Goal: Task Accomplishment & Management: Use online tool/utility

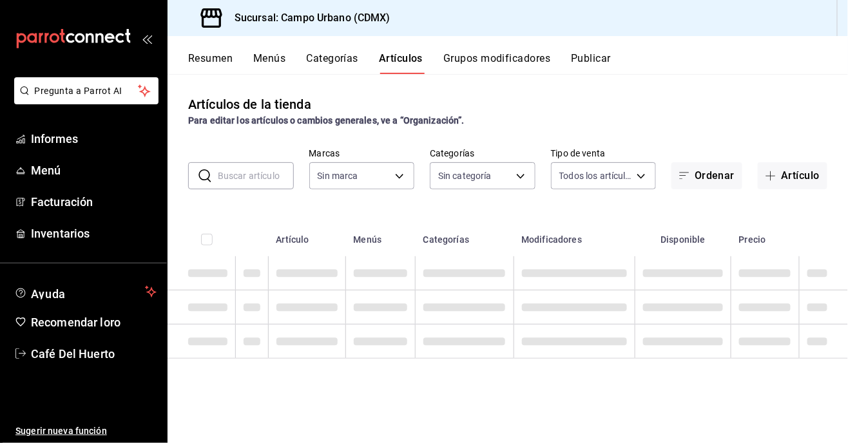
type input "f2e5bddf-476e-49d4-87ae-66ec6013e618,ebe00a7c-5dab-4e87-933b-f4517ba5e88c,3940b…"
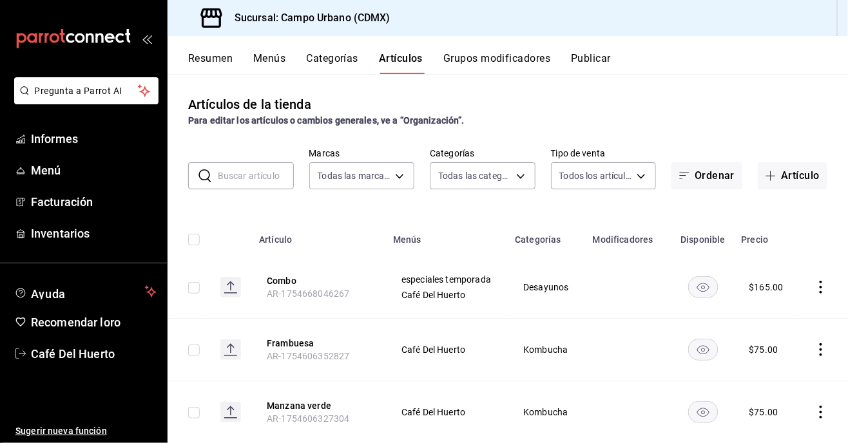
type input "a78209dd-5028-4ad3-a86a-379e37331e83,614d3c4f-005f-4d68-96f3-872f275f74cd,1e5db…"
click at [86, 236] on font "Inventarios" at bounding box center [60, 234] width 59 height 14
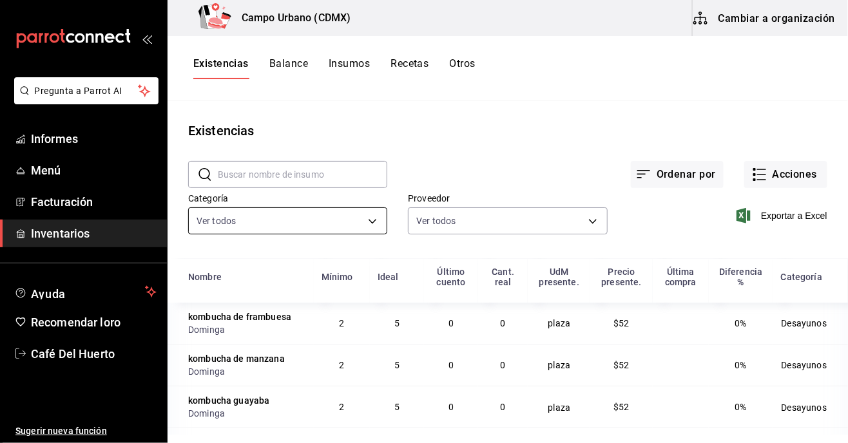
click at [379, 230] on body "Pregunta a Parrot AI Informes Menú Facturación Inventarios Ayuda Recomendar lor…" at bounding box center [424, 217] width 848 height 435
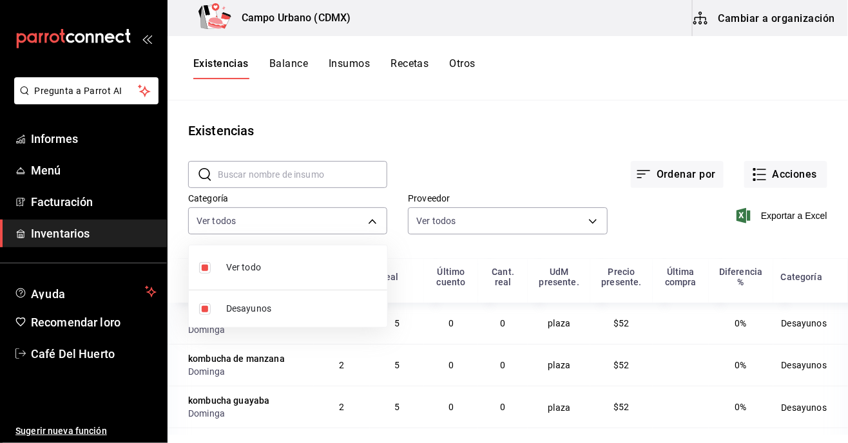
click at [376, 210] on div at bounding box center [424, 221] width 848 height 443
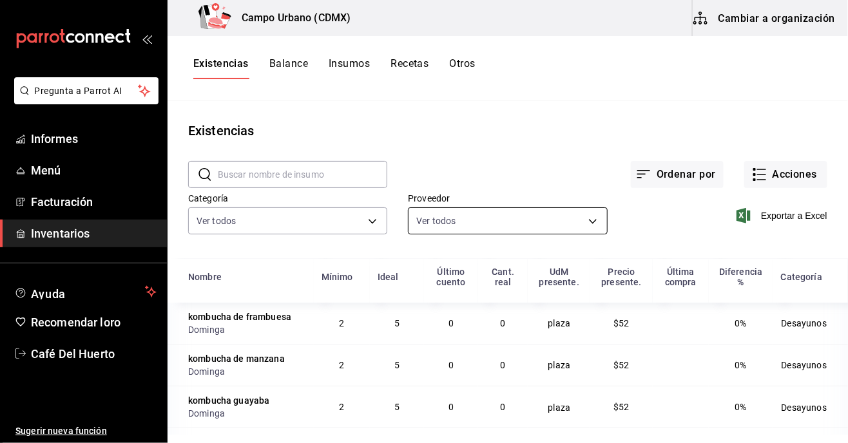
click at [596, 228] on body "Pregunta a Parrot AI Informes Menú Facturación Inventarios Ayuda Recomendar lor…" at bounding box center [424, 217] width 848 height 435
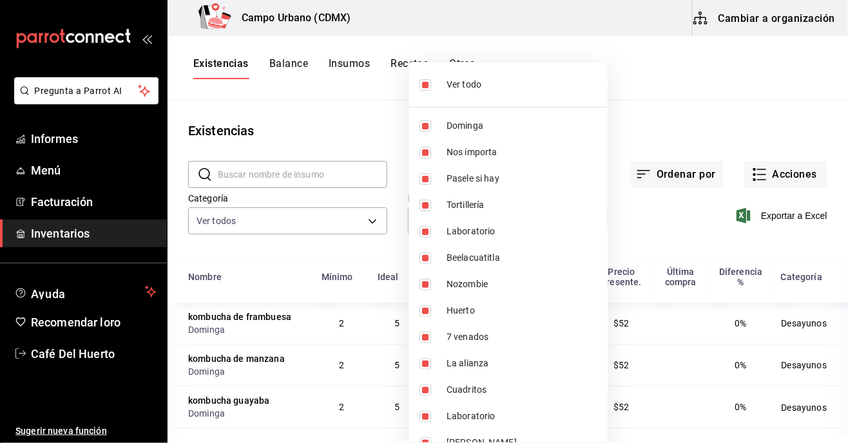
click at [655, 230] on div at bounding box center [424, 221] width 848 height 443
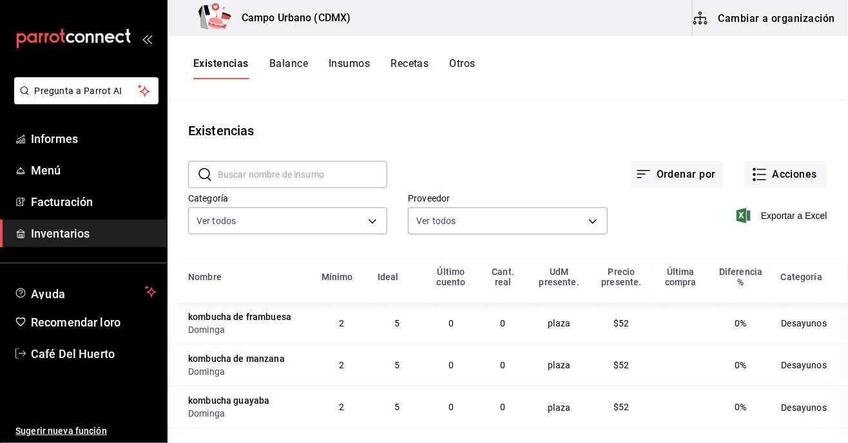
click at [736, 21] on font "Cambiar a organización" at bounding box center [777, 18] width 117 height 12
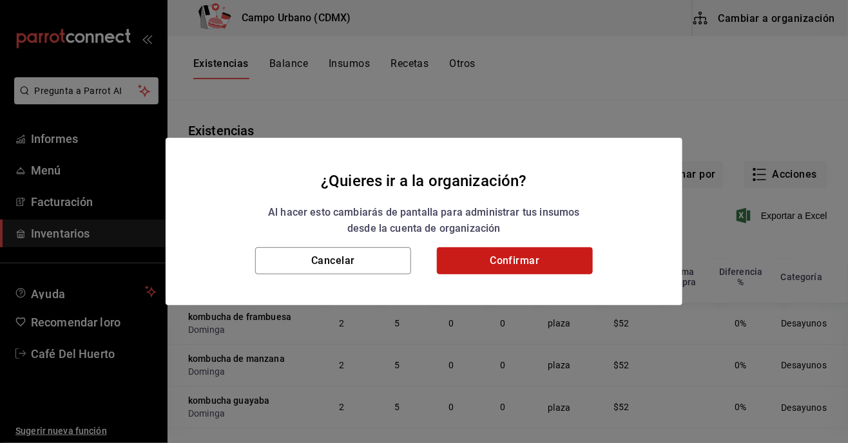
click at [560, 268] on button "Confirmar" at bounding box center [515, 261] width 156 height 27
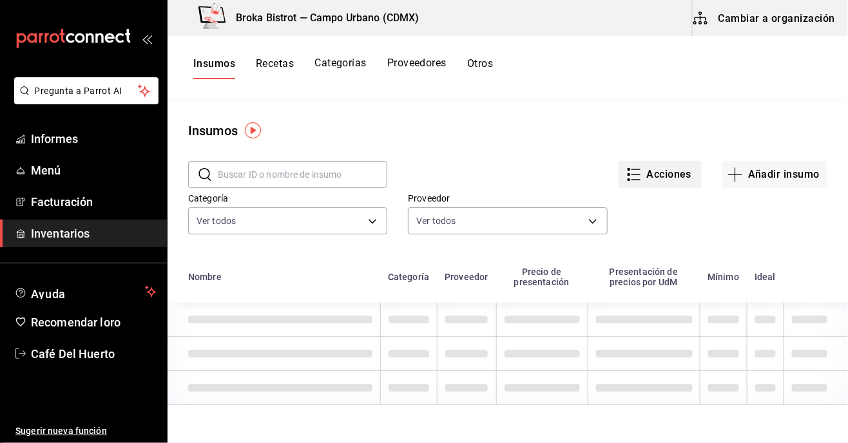
click at [672, 175] on font "Acciones" at bounding box center [669, 174] width 45 height 12
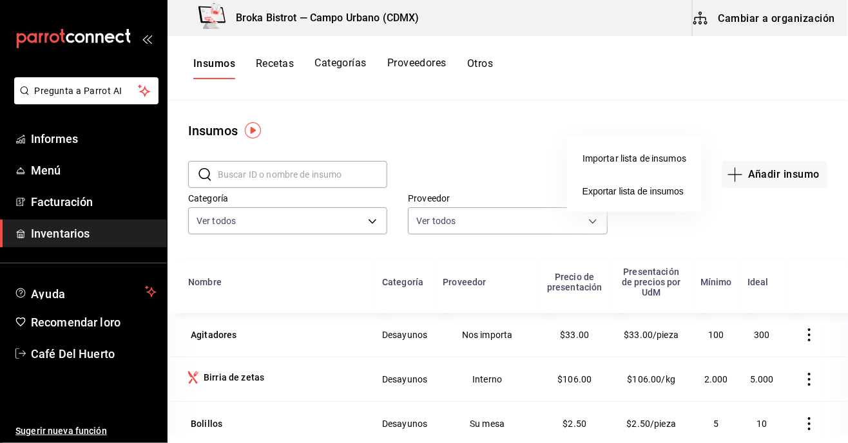
click at [658, 160] on font "Importar lista de insumos" at bounding box center [635, 158] width 104 height 10
click at [0, 0] on input "Importar lista de insumos" at bounding box center [0, 0] width 0 height 0
click at [636, 158] on font "Importar lista de insumos" at bounding box center [635, 158] width 104 height 10
click at [0, 0] on input "Importar lista de insumos" at bounding box center [0, 0] width 0 height 0
click at [670, 164] on div "Importar lista de insumos" at bounding box center [635, 159] width 104 height 14
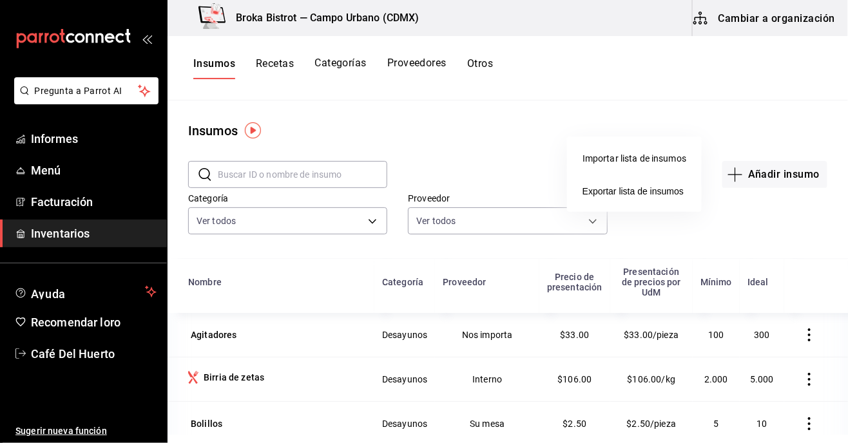
click at [0, 0] on input "Importar lista de insumos" at bounding box center [0, 0] width 0 height 0
click at [655, 156] on font "Importar lista de insumos" at bounding box center [635, 158] width 104 height 10
click at [0, 0] on input "Importar lista de insumos" at bounding box center [0, 0] width 0 height 0
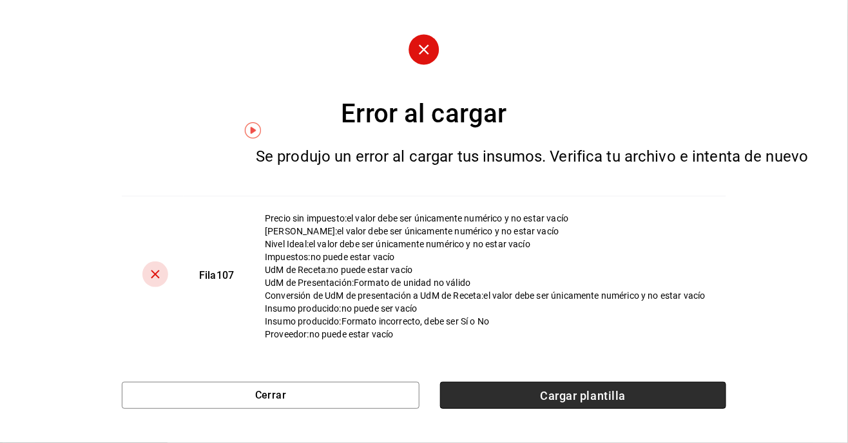
click at [585, 403] on font "Cargar plantilla" at bounding box center [583, 396] width 85 height 14
click at [0, 0] on input "Cargar plantilla" at bounding box center [0, 0] width 0 height 0
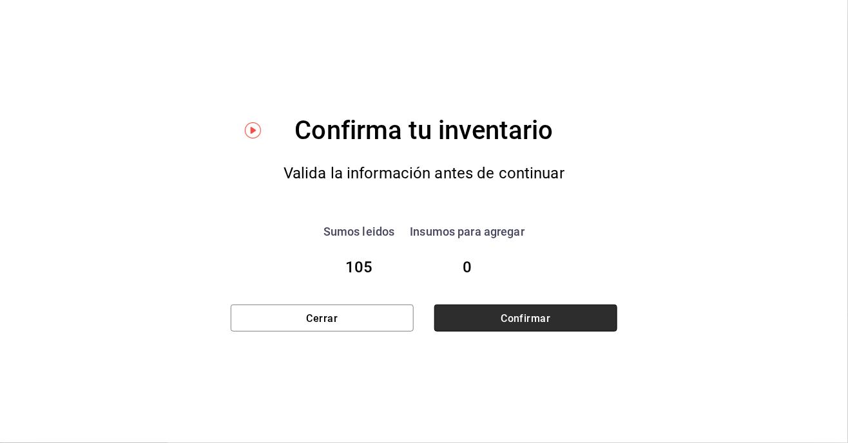
click at [574, 315] on button "Confirmar" at bounding box center [525, 318] width 183 height 27
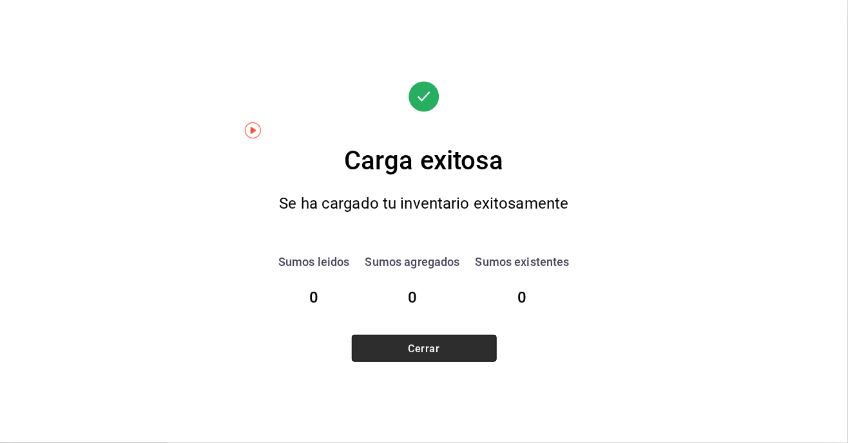
click at [460, 349] on button "Cerrar" at bounding box center [424, 348] width 145 height 27
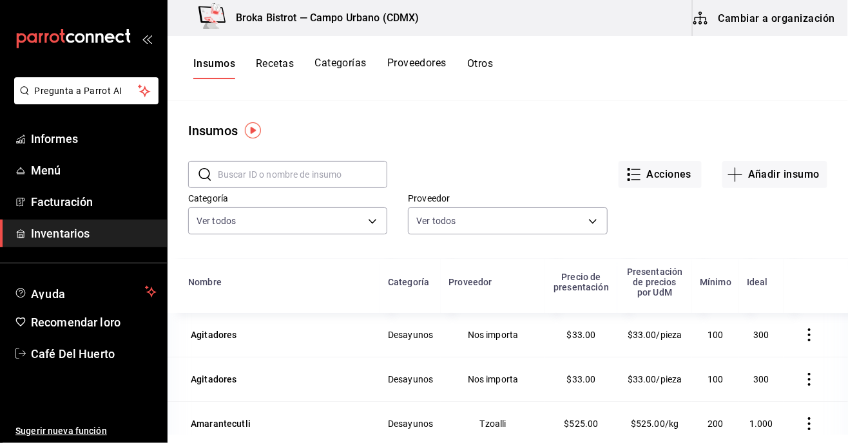
click at [341, 177] on input "text" at bounding box center [303, 175] width 170 height 26
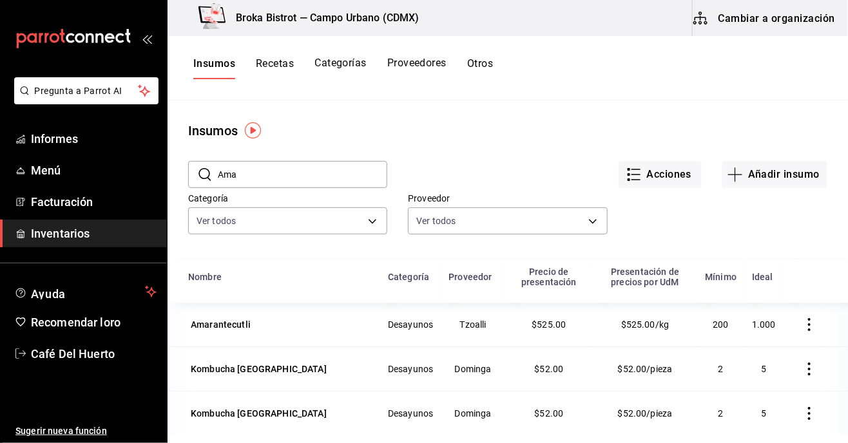
type input "Ama"
click at [109, 235] on span "Inventarios" at bounding box center [94, 233] width 126 height 17
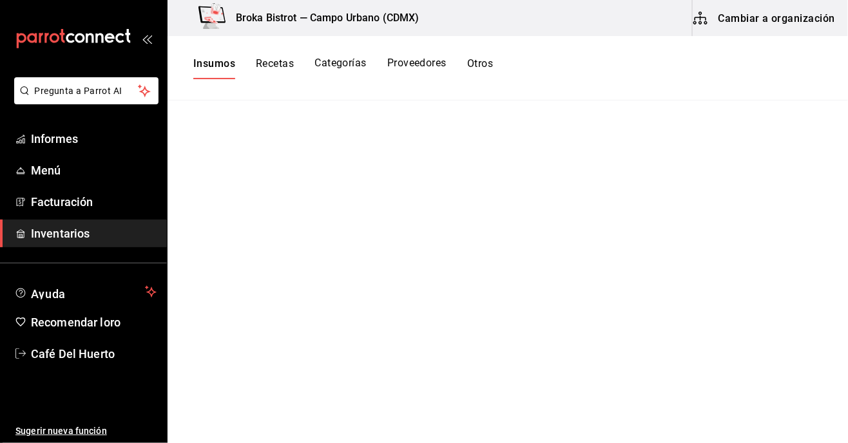
click at [770, 14] on font "Cambiar a organización" at bounding box center [777, 18] width 117 height 12
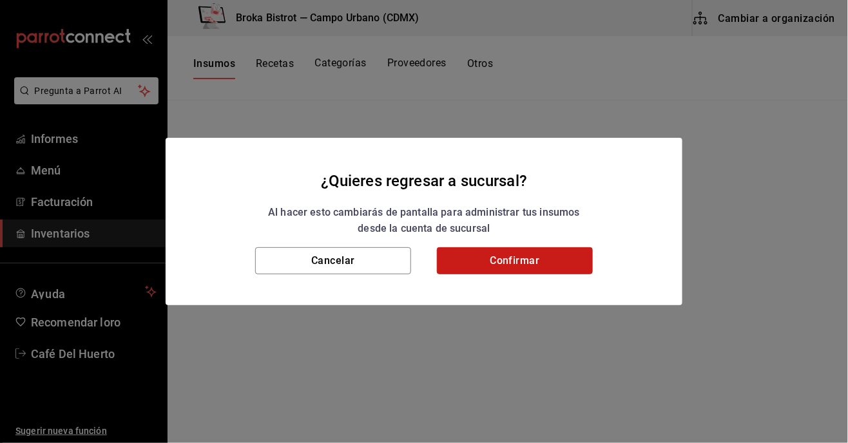
click at [511, 264] on button "Confirmar" at bounding box center [515, 261] width 156 height 27
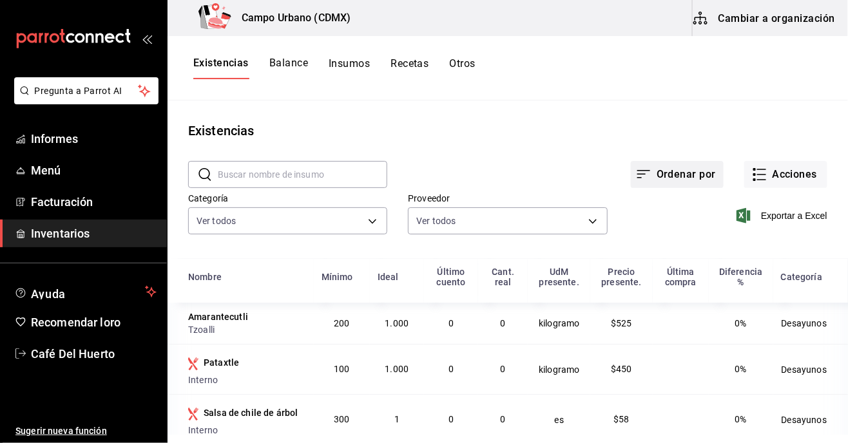
click at [668, 179] on font "Ordenar por" at bounding box center [686, 174] width 59 height 12
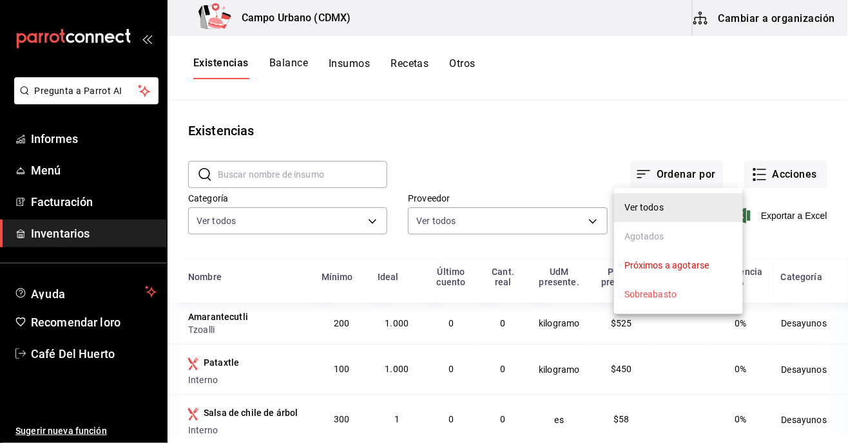
click at [668, 179] on div at bounding box center [424, 221] width 848 height 443
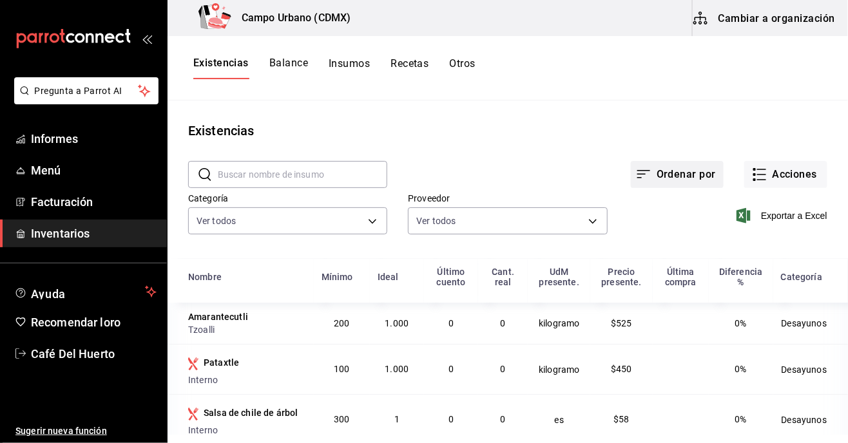
click at [689, 171] on font "Ordenar por" at bounding box center [686, 174] width 59 height 12
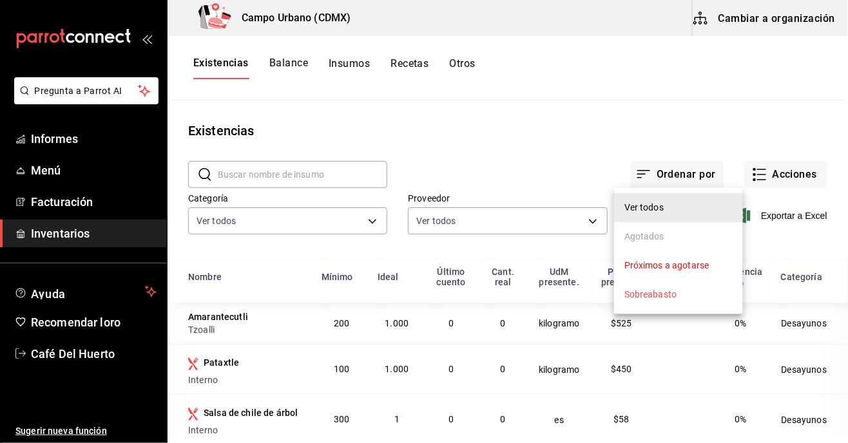
click at [795, 180] on div at bounding box center [424, 221] width 848 height 443
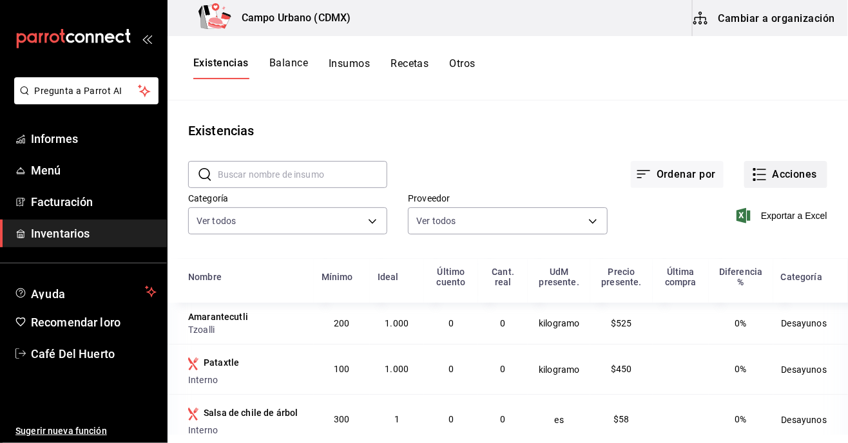
click at [780, 176] on font "Acciones" at bounding box center [795, 174] width 45 height 12
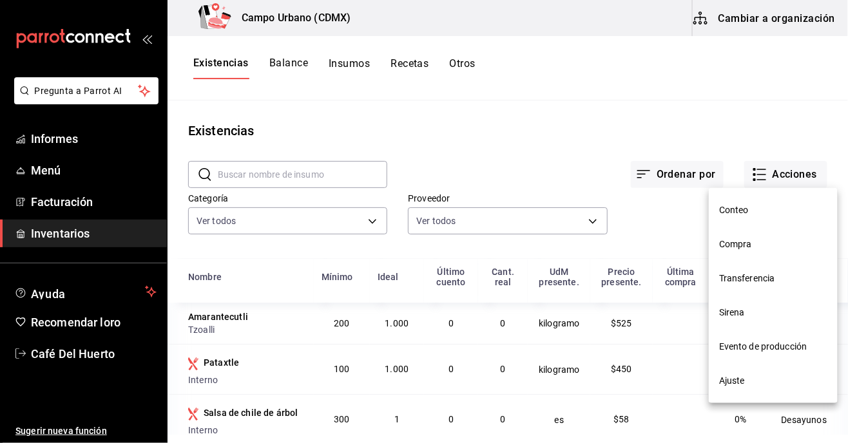
click at [498, 107] on div at bounding box center [424, 221] width 848 height 443
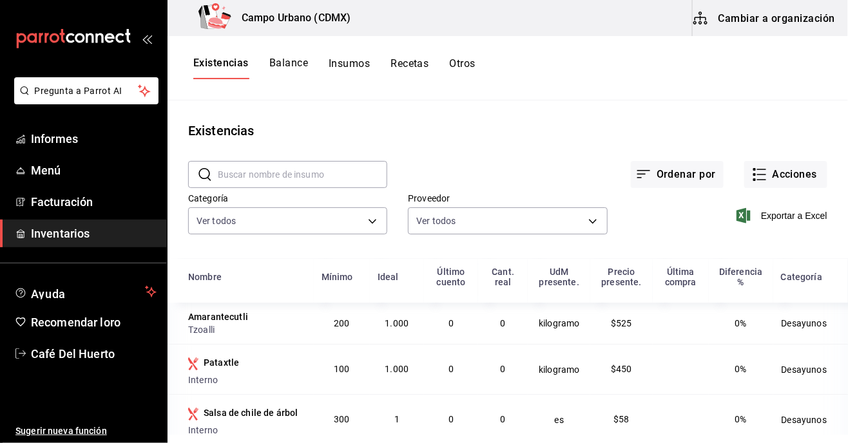
click at [770, 14] on font "Cambiar a organización" at bounding box center [777, 18] width 117 height 12
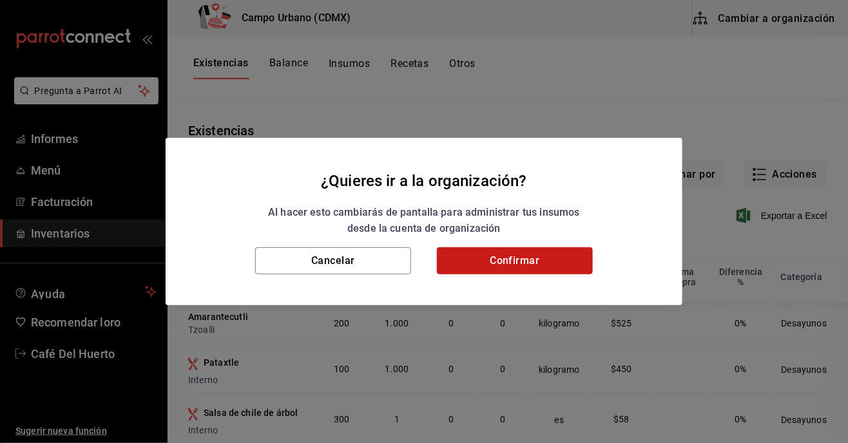
click at [514, 261] on button "Confirmar" at bounding box center [515, 261] width 156 height 27
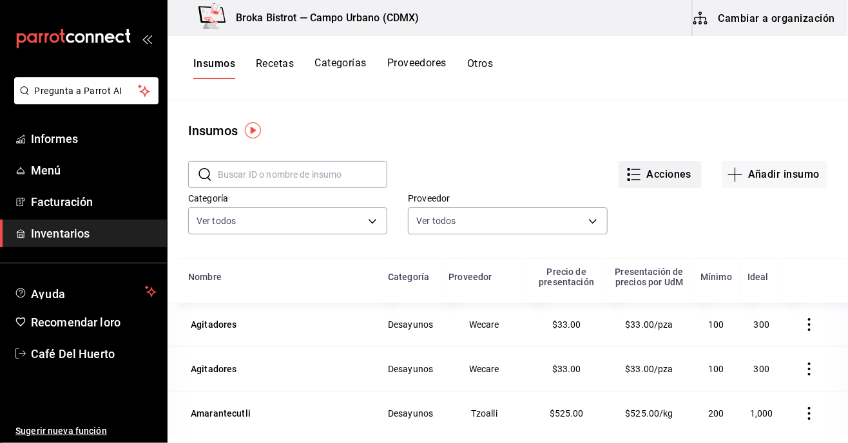
click at [643, 185] on button "Acciones" at bounding box center [660, 174] width 83 height 27
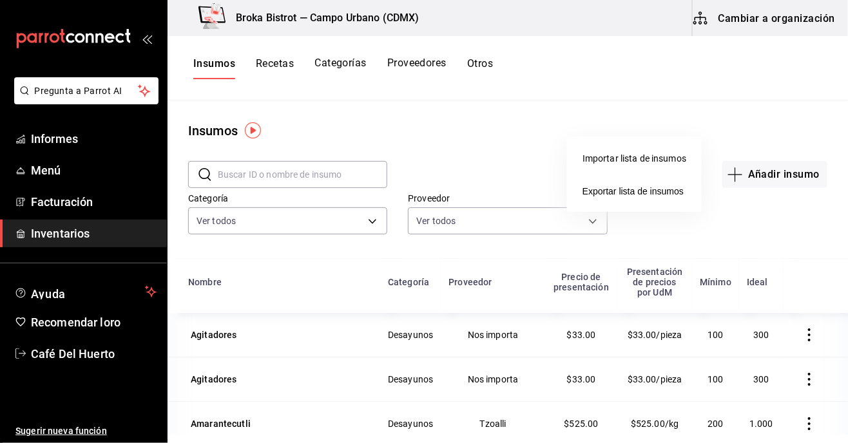
click at [612, 157] on font "Importar lista de insumos" at bounding box center [635, 158] width 104 height 10
click at [0, 0] on input "Importar lista de insumos" at bounding box center [0, 0] width 0 height 0
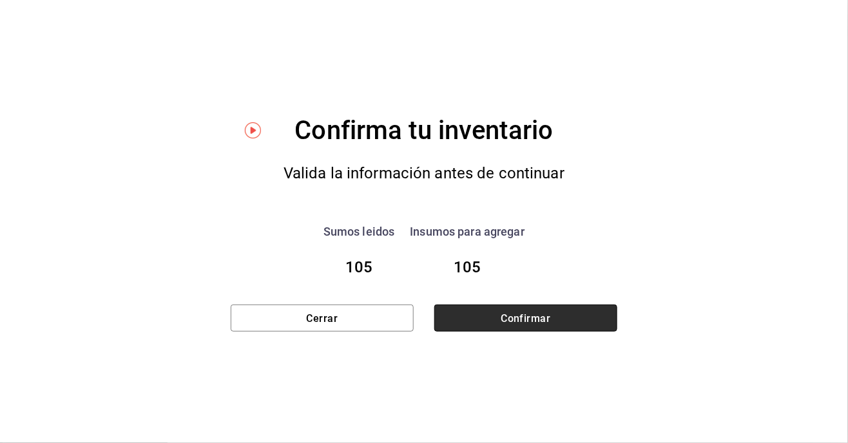
click at [557, 317] on button "Confirmar" at bounding box center [525, 318] width 183 height 27
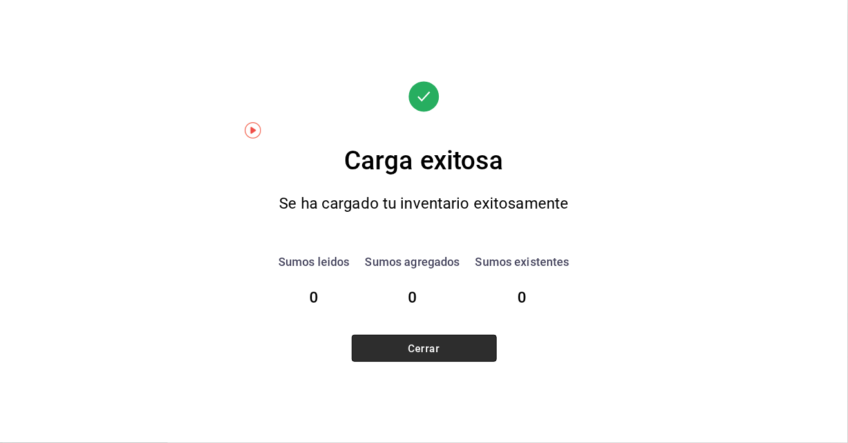
click at [429, 342] on button "Cerrar" at bounding box center [424, 348] width 145 height 27
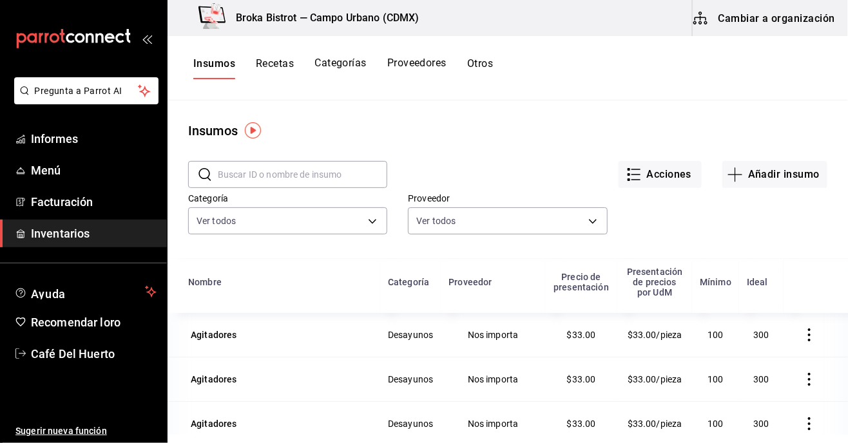
click at [756, 34] on button "Cambiar a organización" at bounding box center [765, 18] width 145 height 36
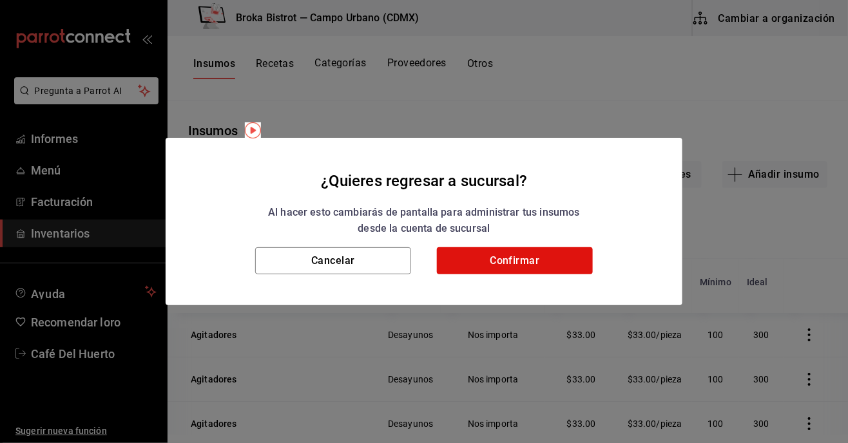
click at [767, 16] on div "¿Quieres regresar a sucursal? Al hacer esto cambiarás de pantalla para administ…" at bounding box center [424, 221] width 848 height 443
click at [549, 263] on button "Confirmar" at bounding box center [515, 261] width 156 height 27
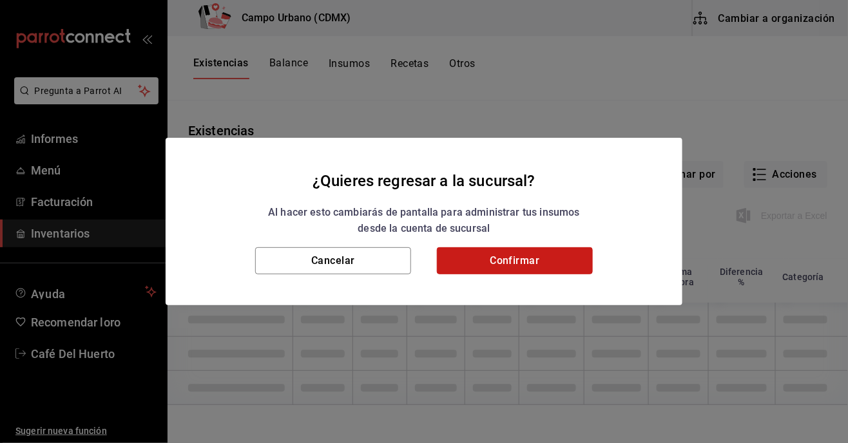
click at [526, 258] on font "Confirmar" at bounding box center [515, 261] width 50 height 12
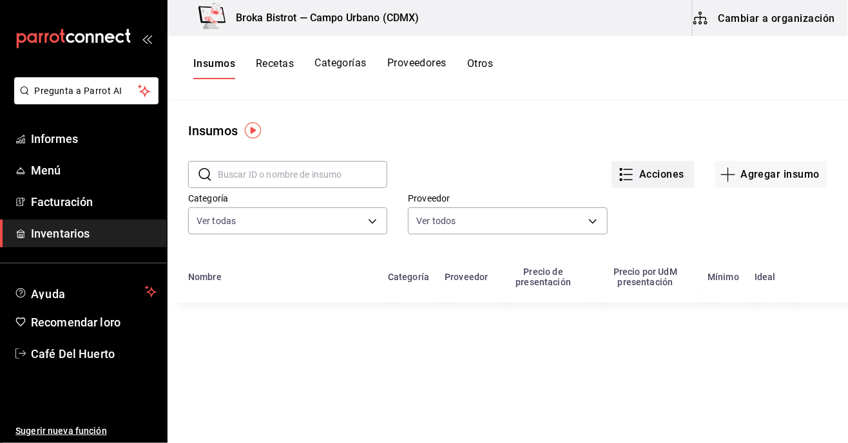
click at [687, 183] on button "Acciones" at bounding box center [653, 174] width 83 height 27
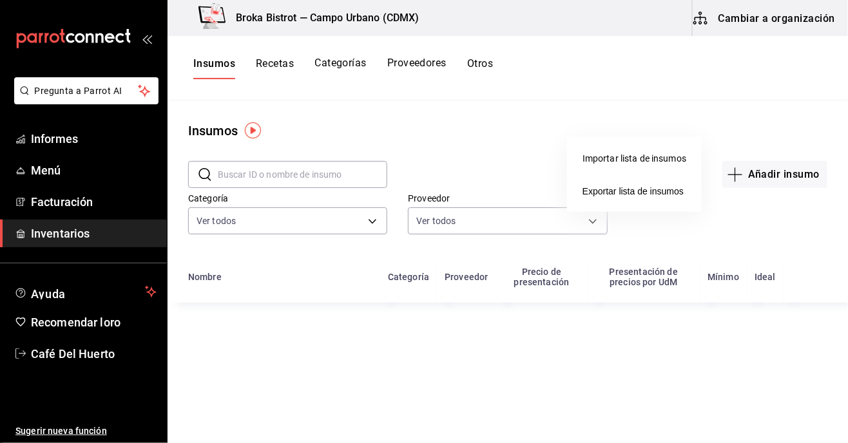
click at [640, 161] on font "Importar lista de insumos" at bounding box center [635, 158] width 104 height 10
click at [0, 0] on input "Importar lista de insumos" at bounding box center [0, 0] width 0 height 0
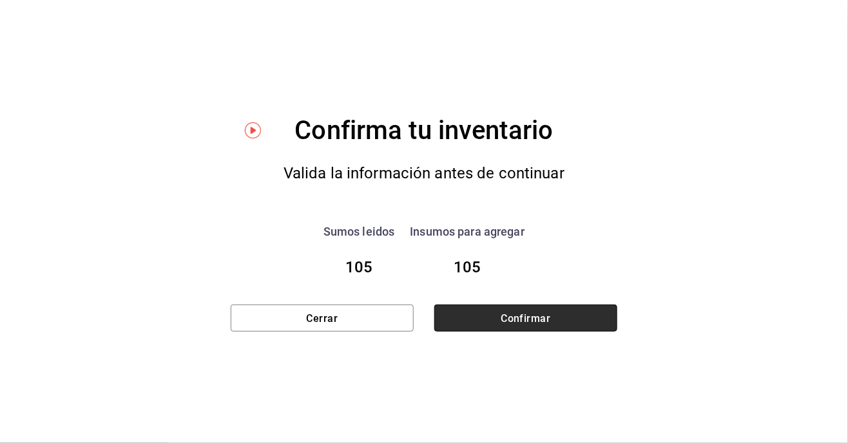
click at [531, 315] on font "Confirmar" at bounding box center [526, 318] width 50 height 12
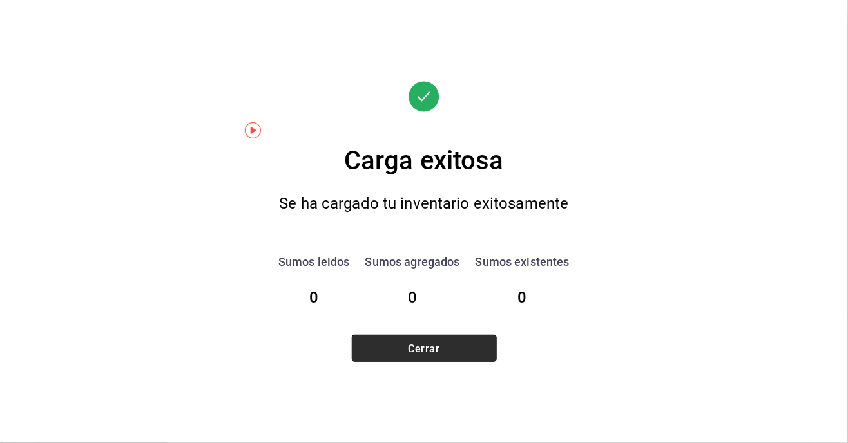
click at [420, 349] on font "Cerrar" at bounding box center [425, 348] width 32 height 12
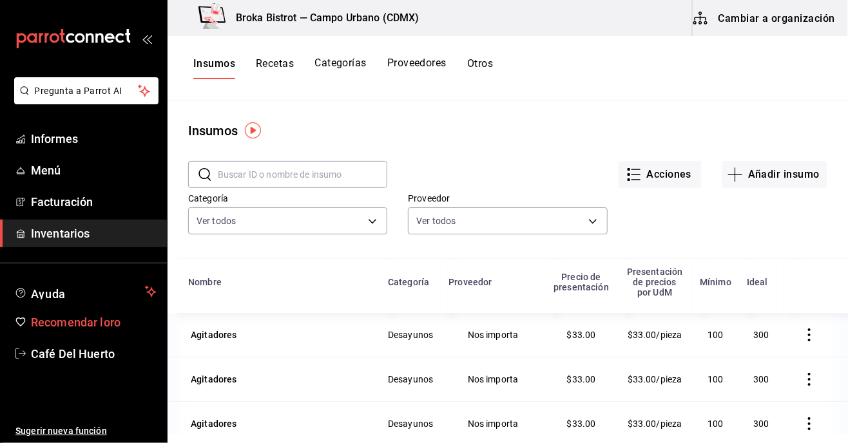
click at [149, 329] on span "Recomendar loro" at bounding box center [94, 322] width 126 height 17
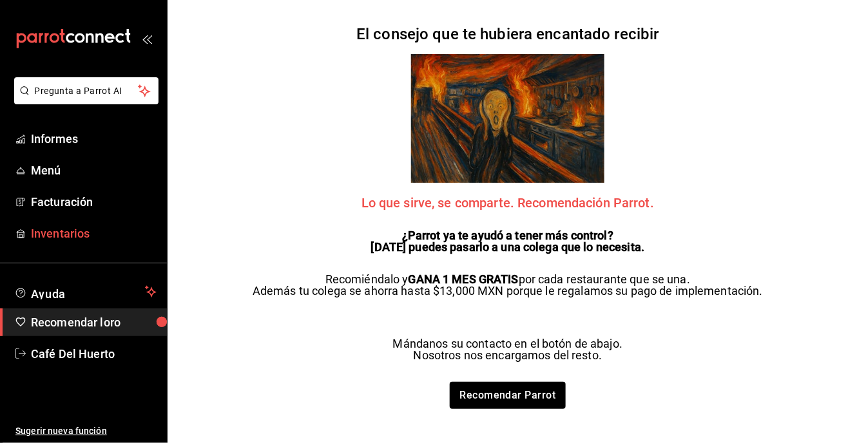
click at [65, 233] on font "Inventarios" at bounding box center [60, 234] width 59 height 14
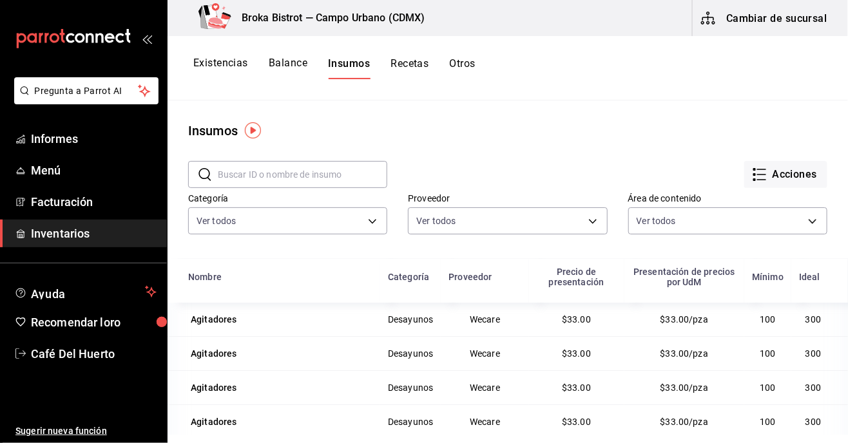
click at [736, 28] on button "Cambiar de sucursal" at bounding box center [765, 18] width 145 height 36
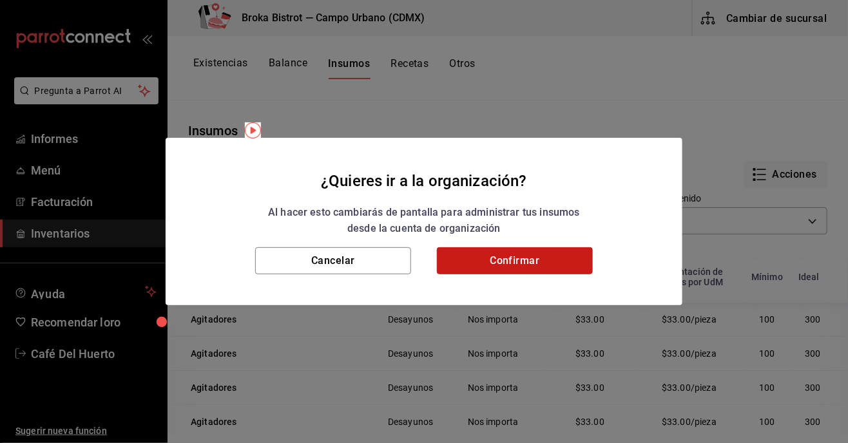
click at [490, 250] on button "Confirmar" at bounding box center [515, 261] width 156 height 27
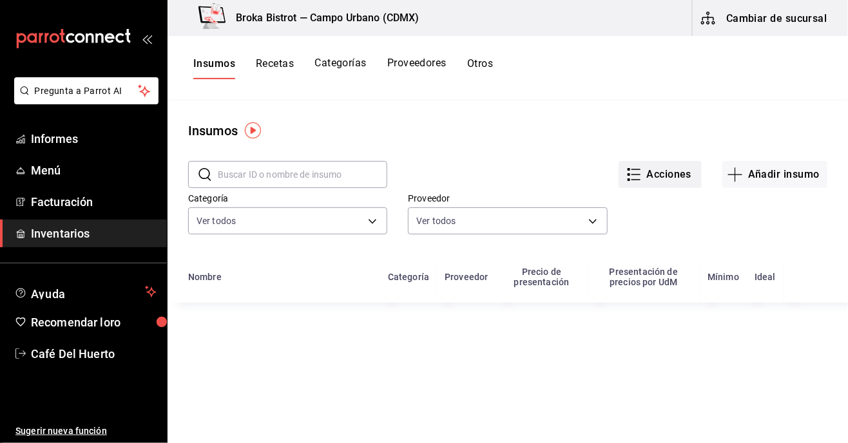
click at [655, 175] on font "Acciones" at bounding box center [669, 174] width 45 height 12
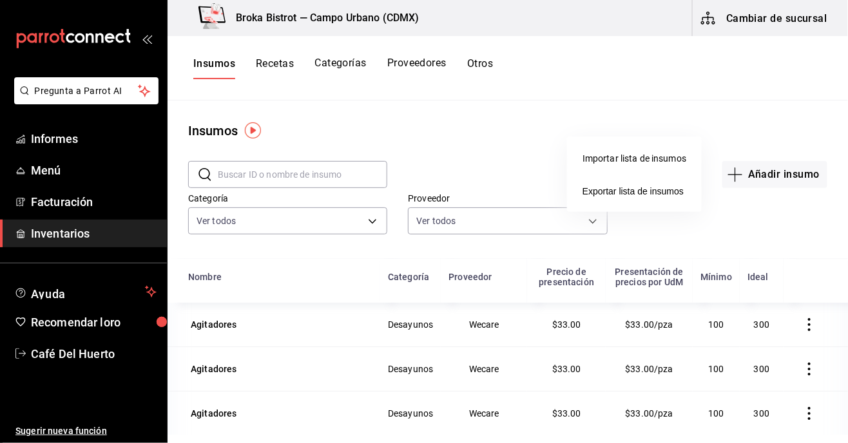
click at [637, 162] on font "Importar lista de insumos" at bounding box center [635, 158] width 104 height 10
click at [0, 0] on input "Importar lista de insumos" at bounding box center [0, 0] width 0 height 0
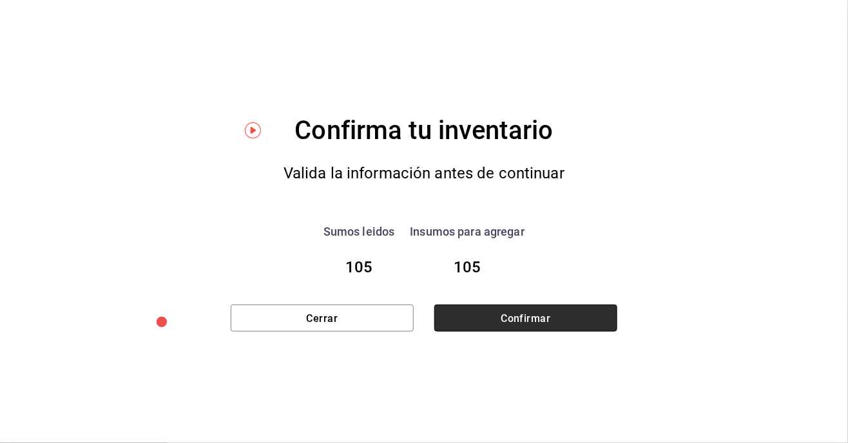
click at [523, 331] on button "Confirmar" at bounding box center [525, 318] width 183 height 27
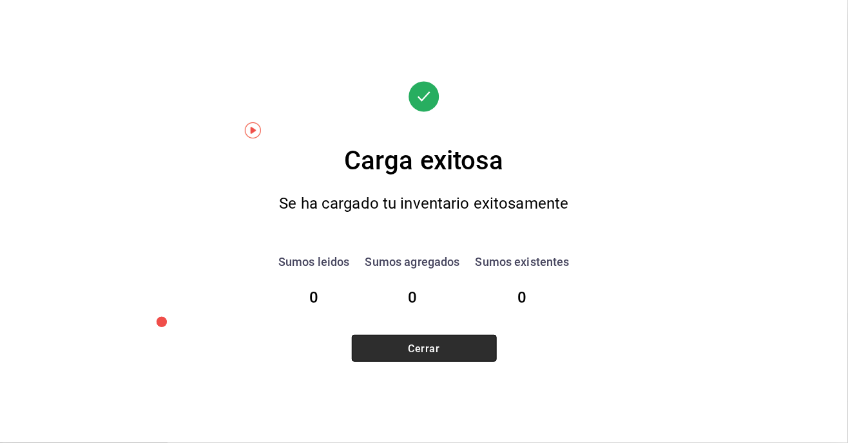
click at [398, 352] on button "Cerrar" at bounding box center [424, 348] width 145 height 27
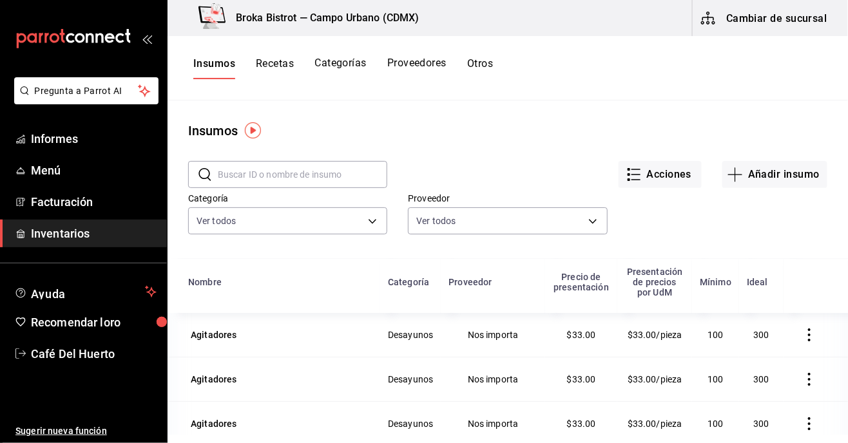
click at [790, 22] on font "Cambiar de sucursal" at bounding box center [776, 18] width 101 height 12
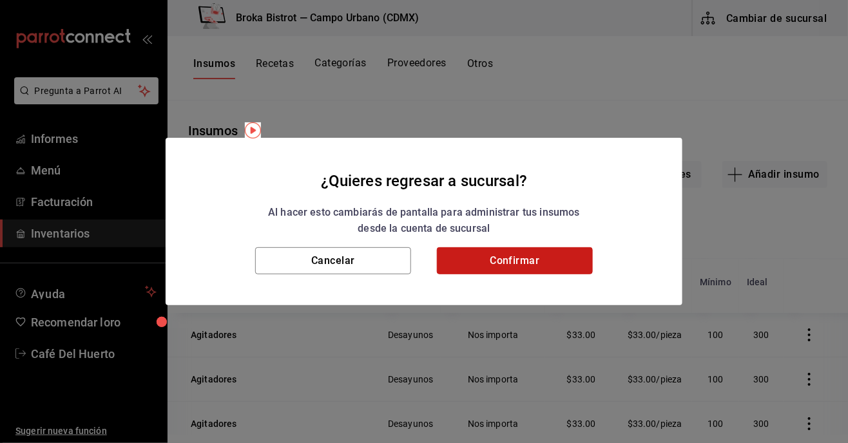
click at [536, 271] on button "Confirmar" at bounding box center [515, 261] width 156 height 27
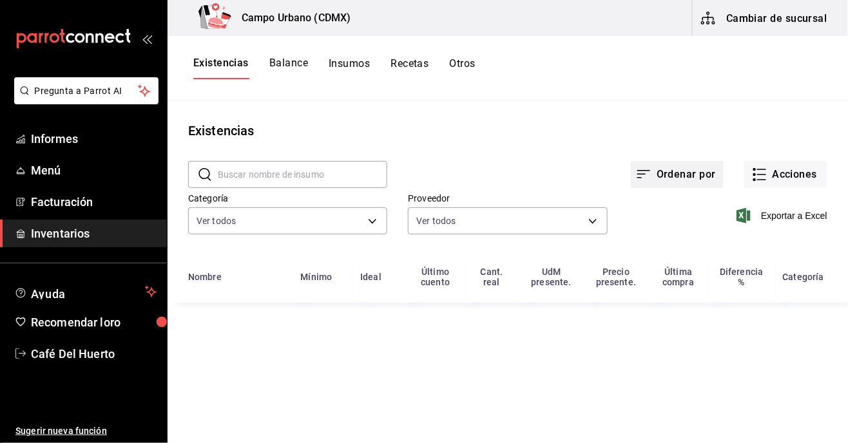
click at [695, 180] on font "Ordenar por" at bounding box center [686, 174] width 59 height 12
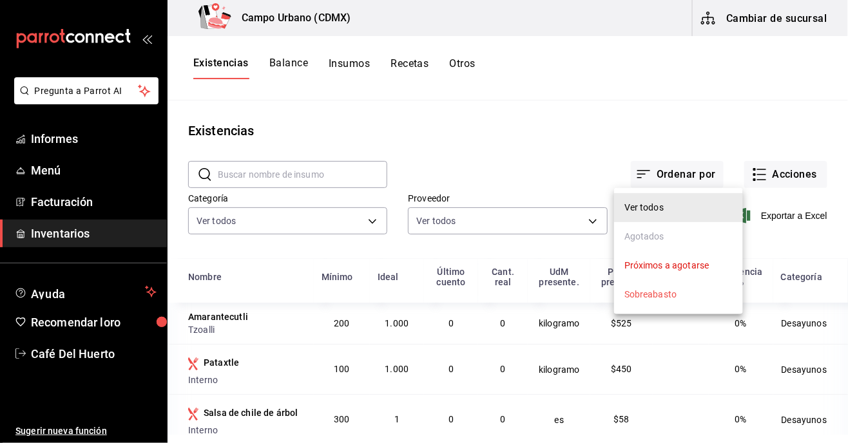
click at [529, 161] on div at bounding box center [424, 221] width 848 height 443
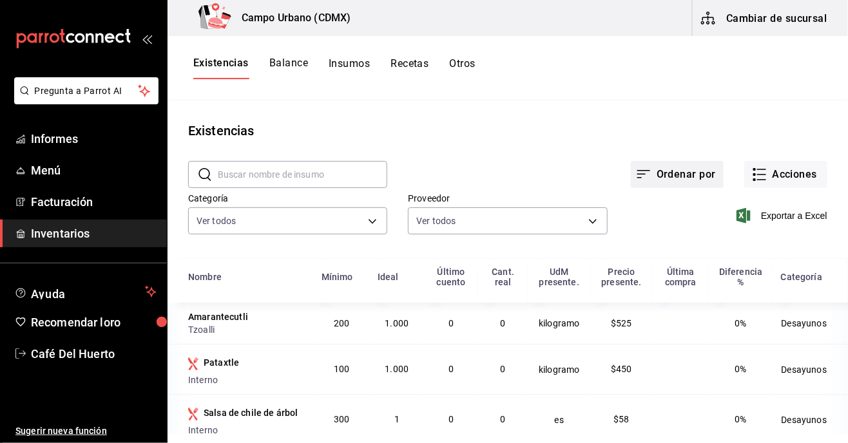
click at [679, 177] on font "Ordenar por" at bounding box center [686, 174] width 59 height 12
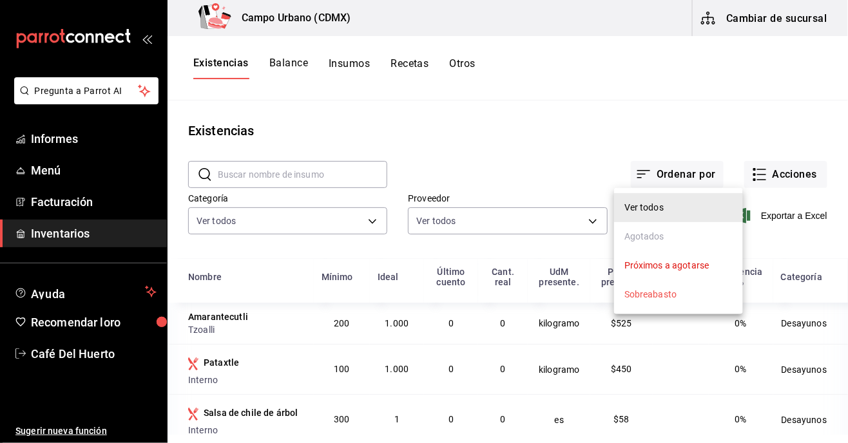
click at [797, 176] on div at bounding box center [424, 221] width 848 height 443
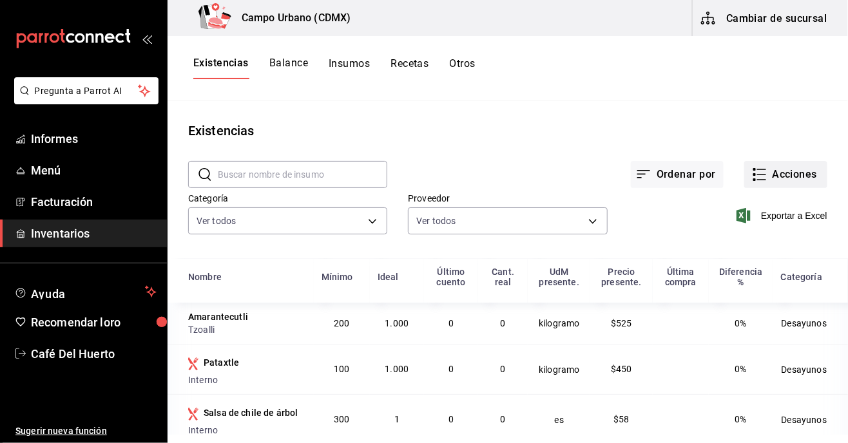
click at [803, 174] on font "Acciones" at bounding box center [795, 174] width 45 height 12
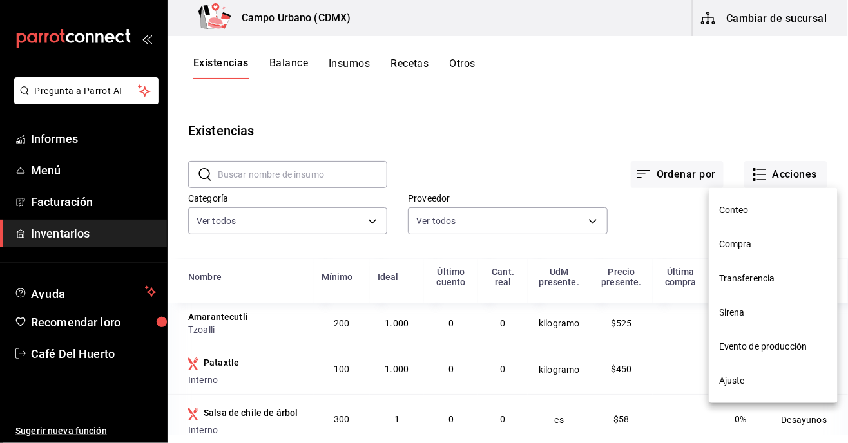
click at [523, 173] on div at bounding box center [424, 221] width 848 height 443
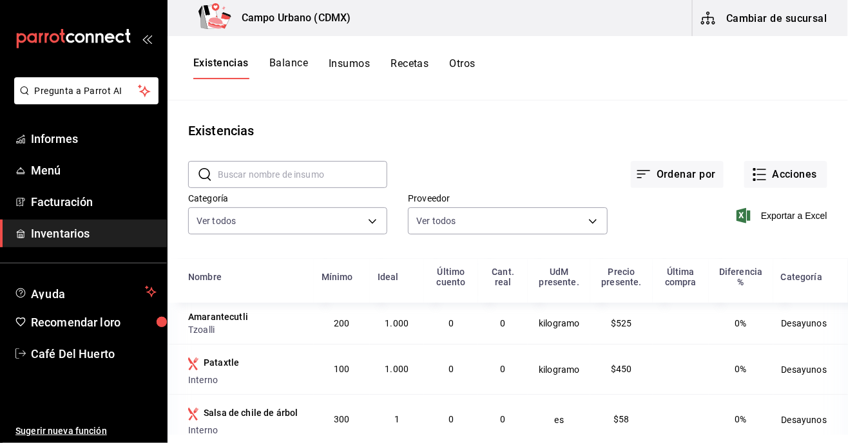
click at [340, 58] on font "Insumos" at bounding box center [349, 63] width 41 height 12
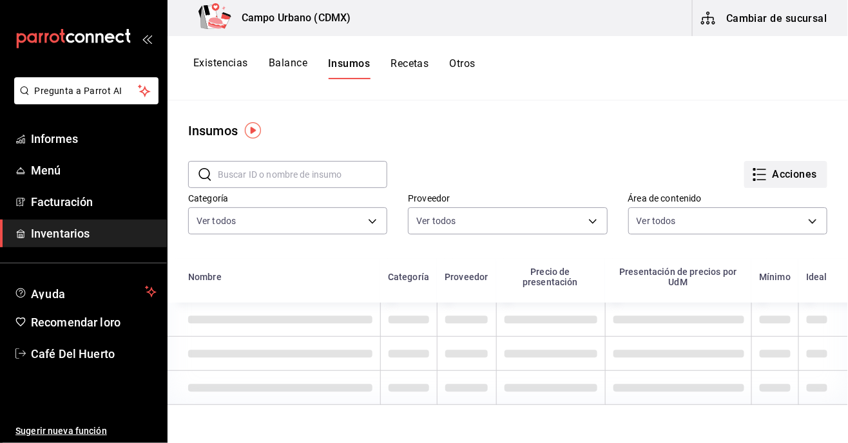
click at [768, 178] on button "Acciones" at bounding box center [786, 174] width 83 height 27
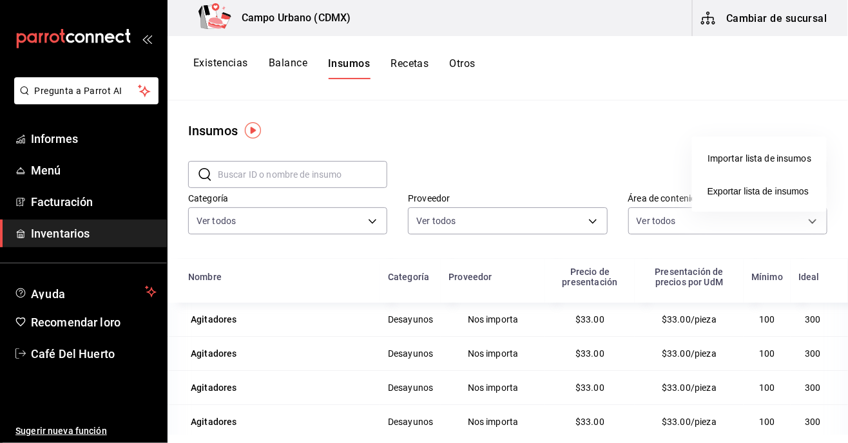
click at [725, 161] on font "Importar lista de insumos" at bounding box center [760, 158] width 104 height 10
click at [0, 0] on input "Importar lista de insumos" at bounding box center [0, 0] width 0 height 0
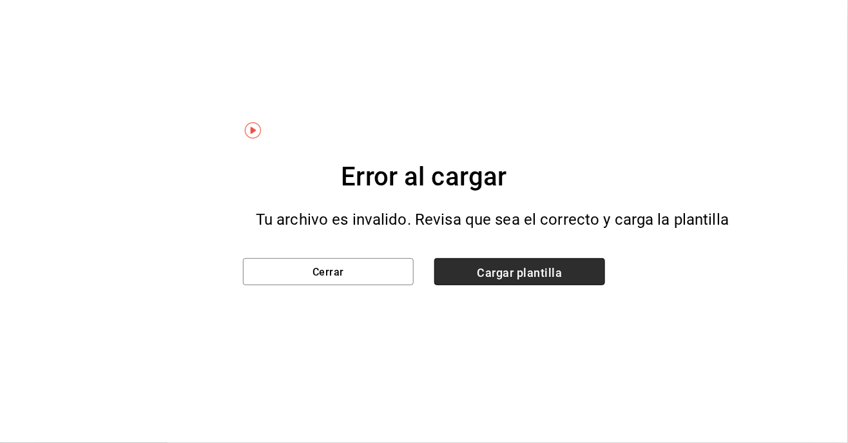
click at [489, 271] on font "Cargar plantilla" at bounding box center [519, 273] width 85 height 14
click at [0, 0] on input "Cargar plantilla" at bounding box center [0, 0] width 0 height 0
click at [516, 278] on font "Cargar plantilla" at bounding box center [519, 273] width 85 height 14
click at [0, 0] on input "Cargar plantilla" at bounding box center [0, 0] width 0 height 0
click at [502, 281] on font "Cargar plantilla" at bounding box center [519, 272] width 85 height 19
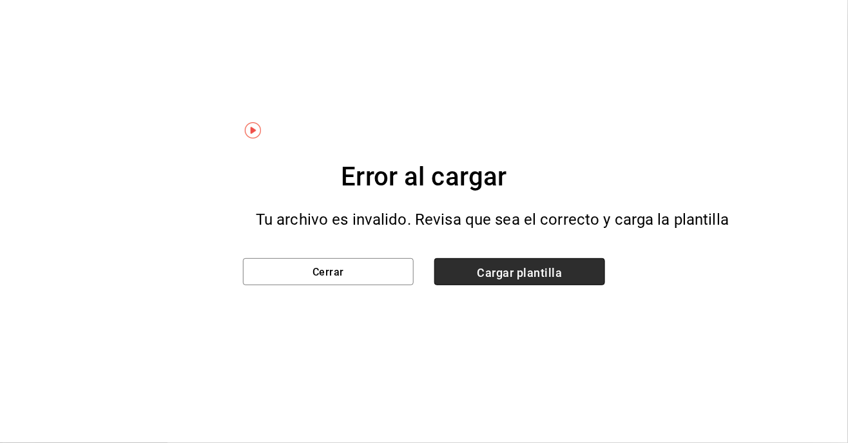
click at [0, 0] on input "Cargar plantilla" at bounding box center [0, 0] width 0 height 0
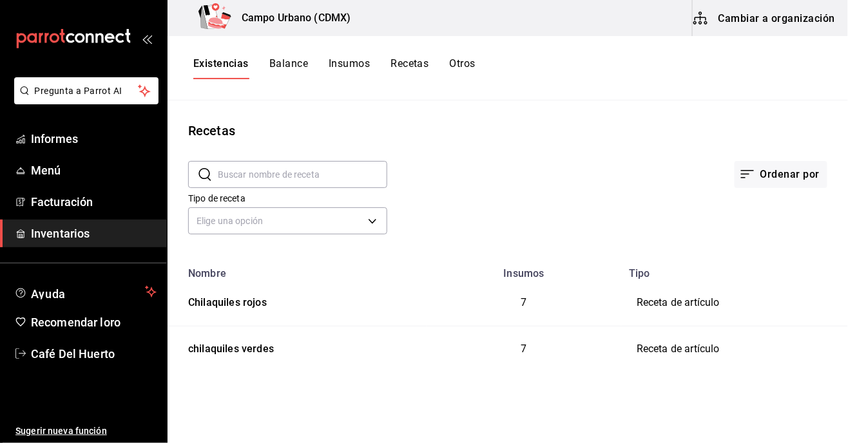
click at [416, 71] on button "Recetas" at bounding box center [410, 68] width 38 height 23
click at [342, 60] on font "Insumos" at bounding box center [348, 63] width 41 height 12
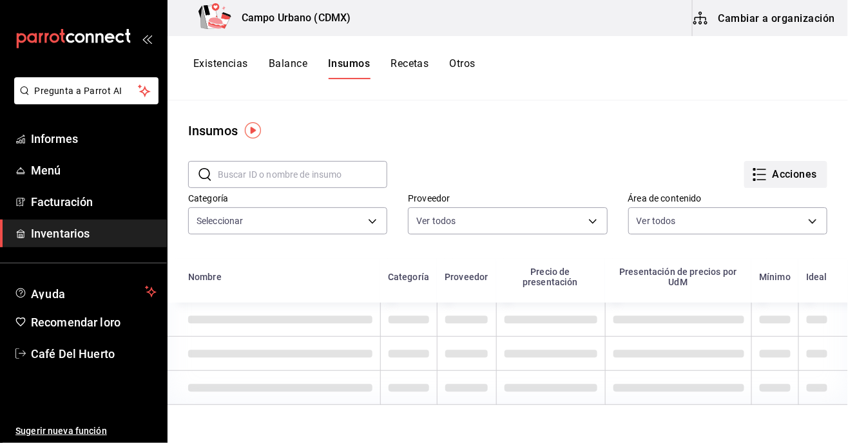
click at [777, 163] on button "Acciones" at bounding box center [786, 174] width 83 height 27
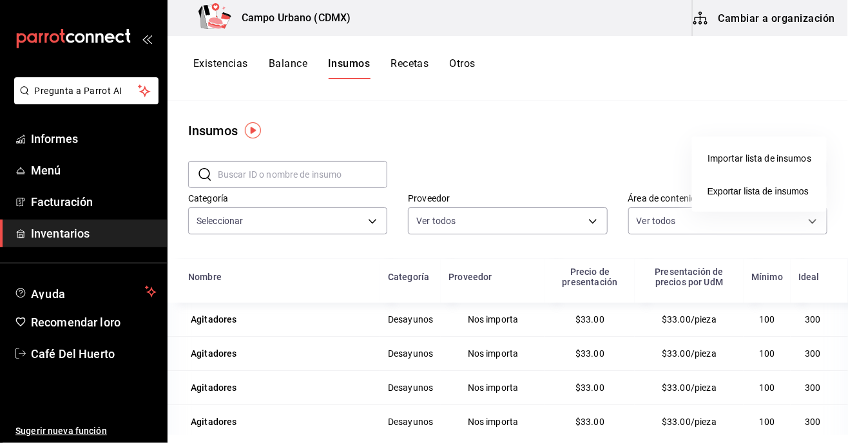
click at [748, 158] on font "Importar lista de insumos" at bounding box center [760, 158] width 104 height 10
click at [0, 0] on input "Importar lista de insumos" at bounding box center [0, 0] width 0 height 0
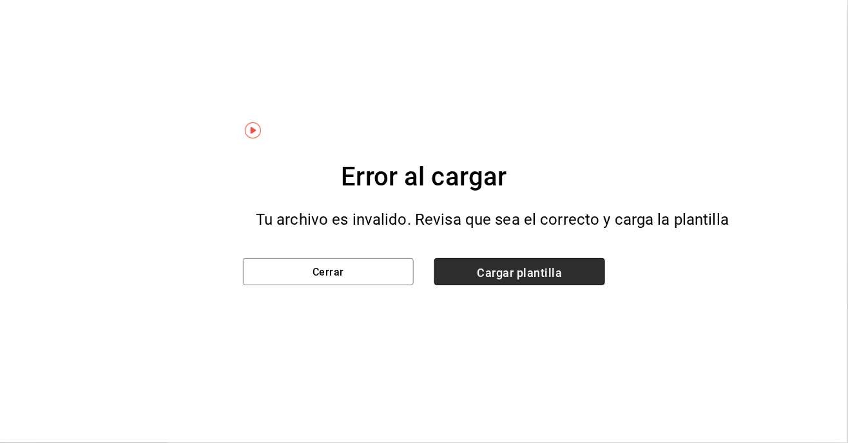
click at [502, 282] on span "Cargar plantilla" at bounding box center [519, 271] width 171 height 27
click at [0, 0] on input "Cargar plantilla" at bounding box center [0, 0] width 0 height 0
click at [529, 273] on font "Cargar plantilla" at bounding box center [519, 273] width 85 height 14
click at [0, 0] on input "Cargar plantilla" at bounding box center [0, 0] width 0 height 0
click at [525, 280] on font "Cargar plantilla" at bounding box center [519, 272] width 85 height 19
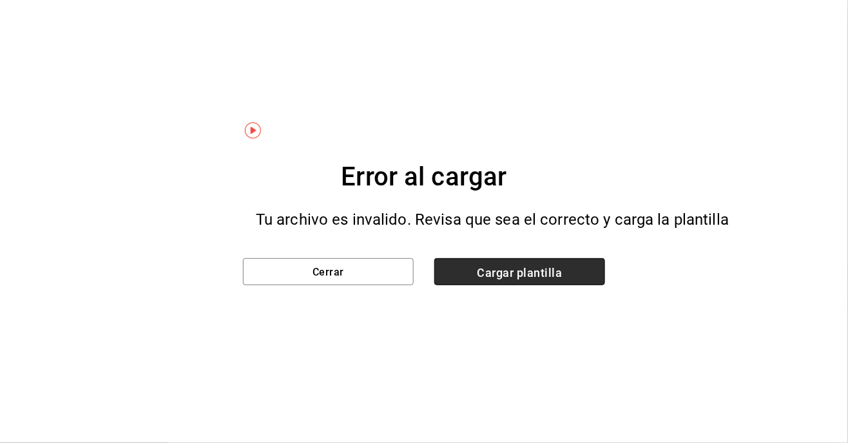
click at [0, 0] on input "Cargar plantilla" at bounding box center [0, 0] width 0 height 0
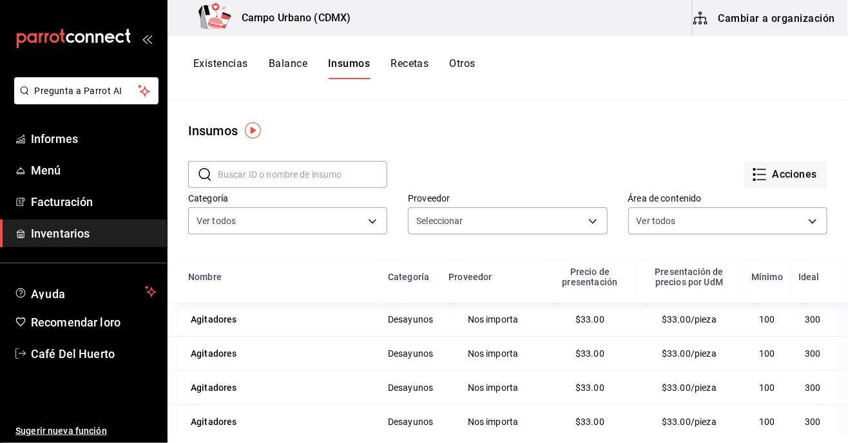
click at [406, 73] on button "Recetas" at bounding box center [410, 68] width 38 height 23
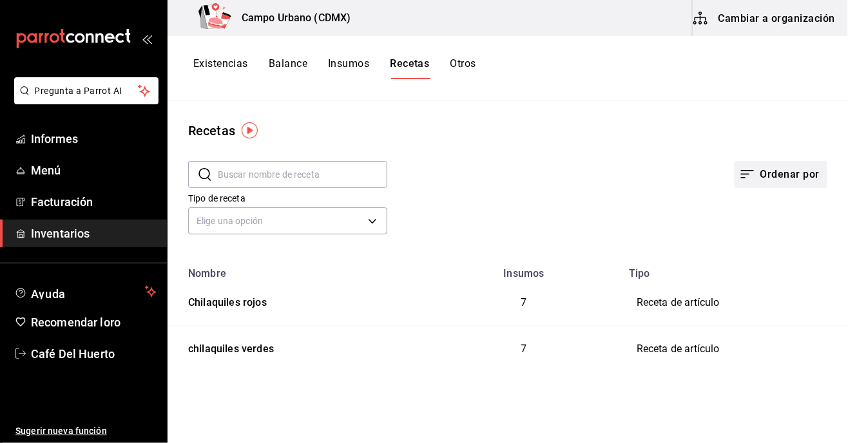
click at [768, 186] on button "Ordenar por" at bounding box center [781, 174] width 93 height 27
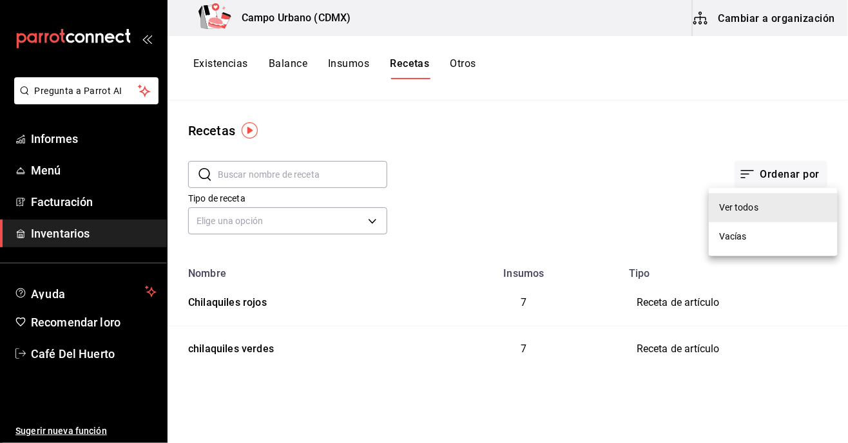
click at [471, 193] on div at bounding box center [424, 221] width 848 height 443
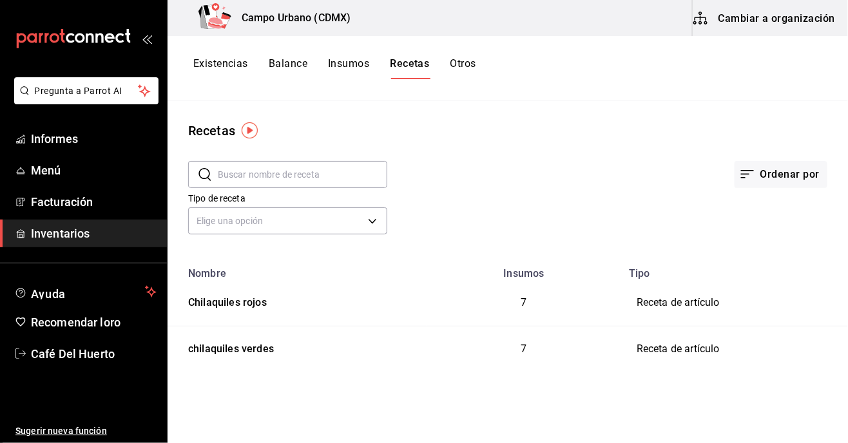
click at [734, 20] on font "Cambiar a organización" at bounding box center [777, 18] width 117 height 12
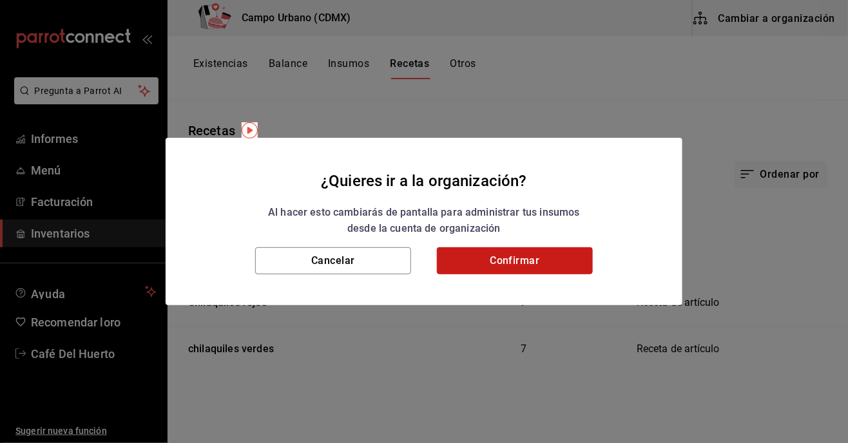
click at [504, 253] on button "Confirmar" at bounding box center [515, 261] width 156 height 27
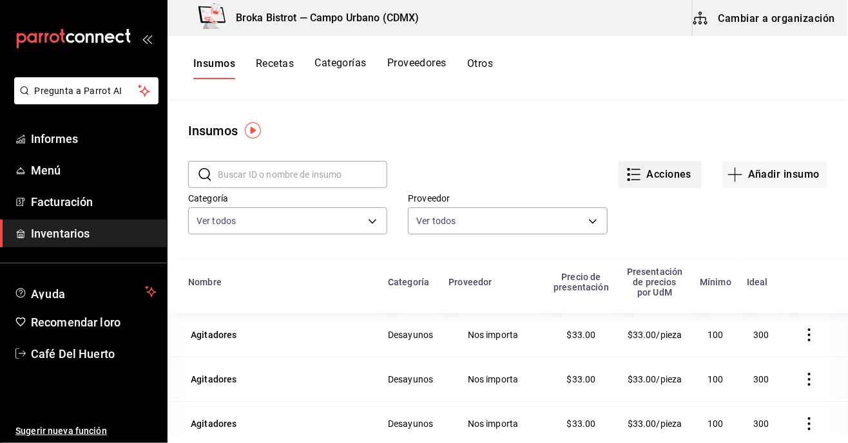
click at [667, 168] on font "Acciones" at bounding box center [669, 174] width 45 height 12
click at [627, 155] on font "Importar lista de insumos" at bounding box center [635, 158] width 104 height 10
click at [0, 0] on input "Importar lista de insumos" at bounding box center [0, 0] width 0 height 0
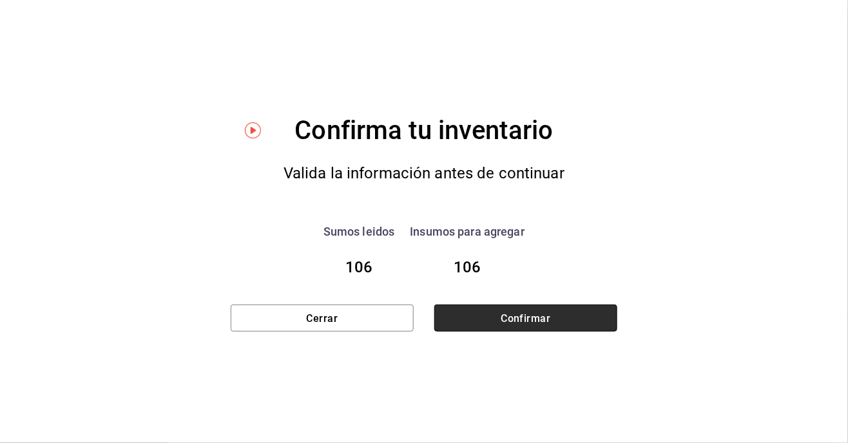
click at [511, 320] on font "Confirmar" at bounding box center [526, 318] width 50 height 12
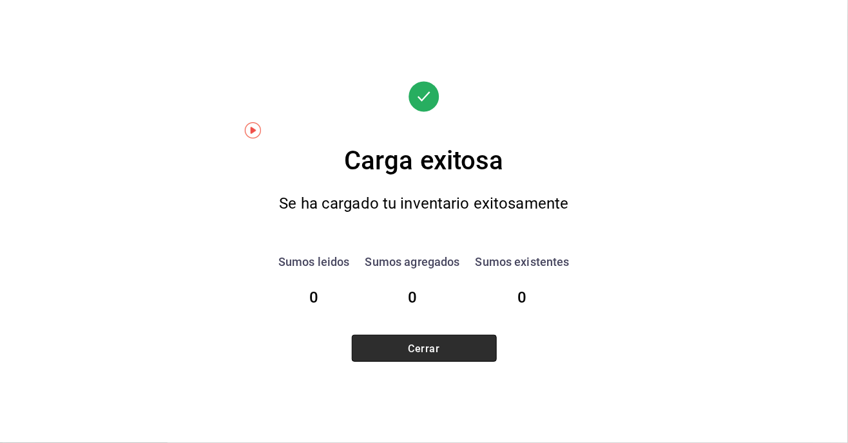
click at [428, 358] on button "Cerrar" at bounding box center [424, 348] width 145 height 27
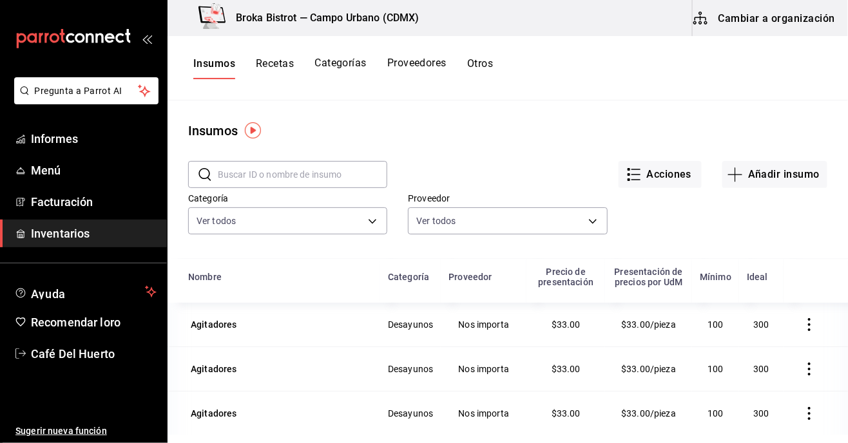
click at [843, 434] on td at bounding box center [816, 413] width 64 height 44
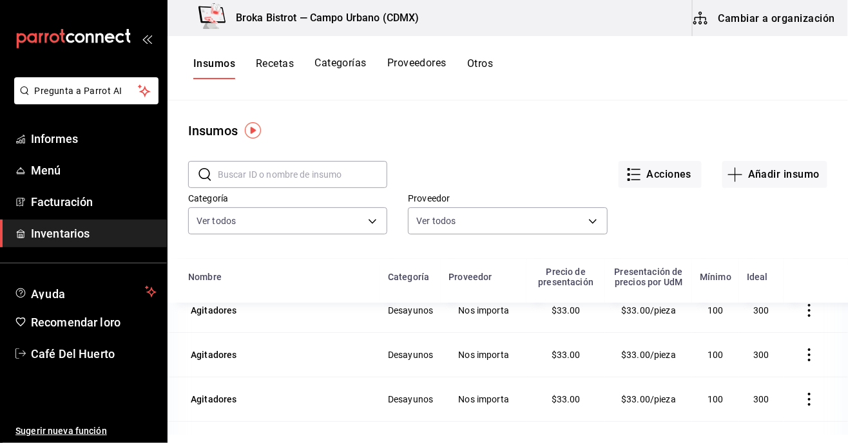
click at [785, 21] on font "Cambiar a organización" at bounding box center [777, 18] width 117 height 12
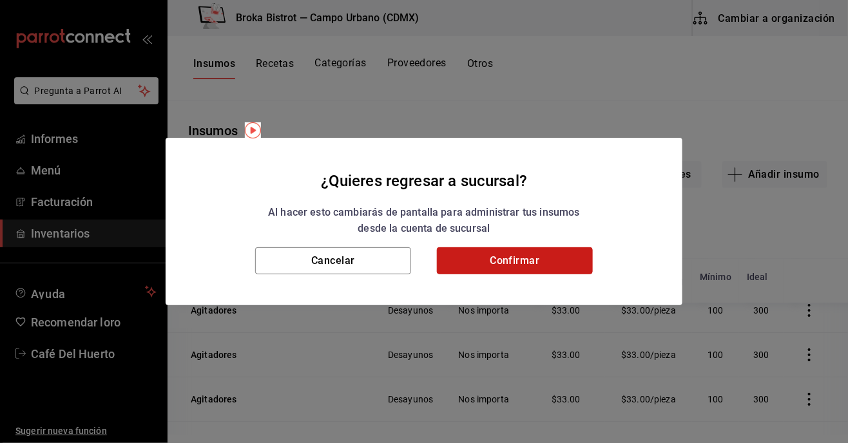
click at [532, 270] on button "Confirmar" at bounding box center [515, 261] width 156 height 27
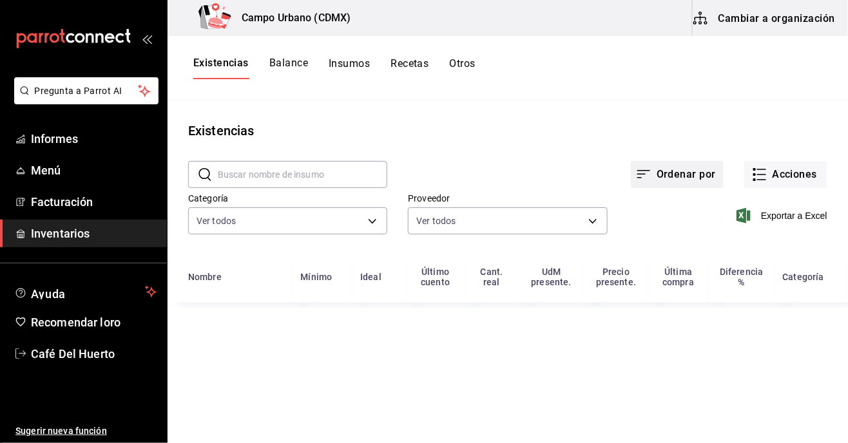
click at [683, 175] on font "Ordenar por" at bounding box center [686, 174] width 59 height 12
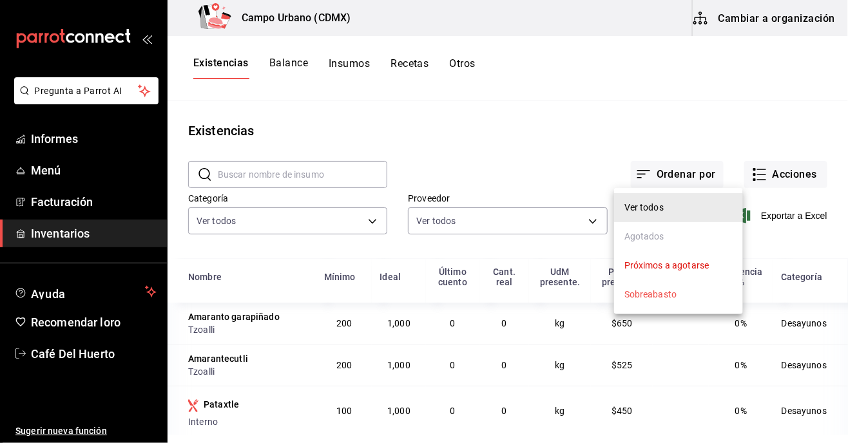
click at [558, 156] on div at bounding box center [424, 221] width 848 height 443
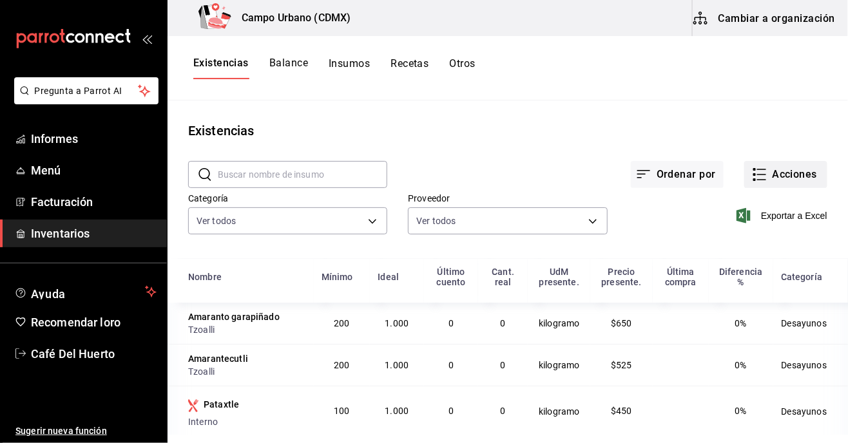
click at [792, 179] on font "Acciones" at bounding box center [795, 174] width 45 height 12
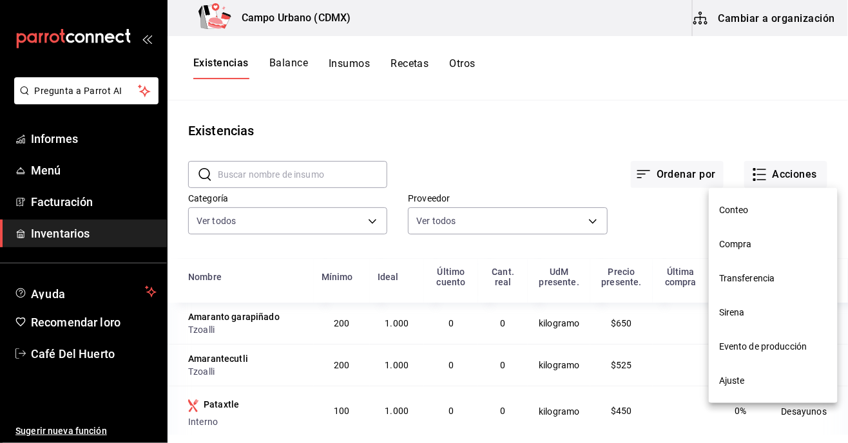
click at [765, 23] on div at bounding box center [424, 221] width 848 height 443
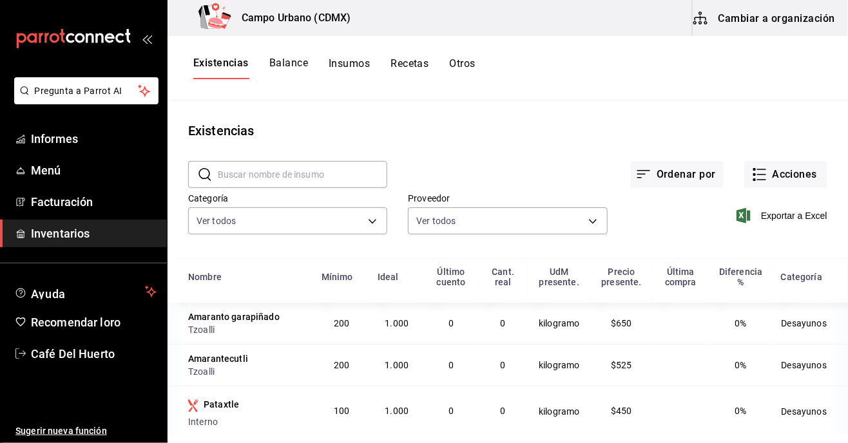
click at [763, 17] on font "Cambiar a organización" at bounding box center [777, 18] width 117 height 12
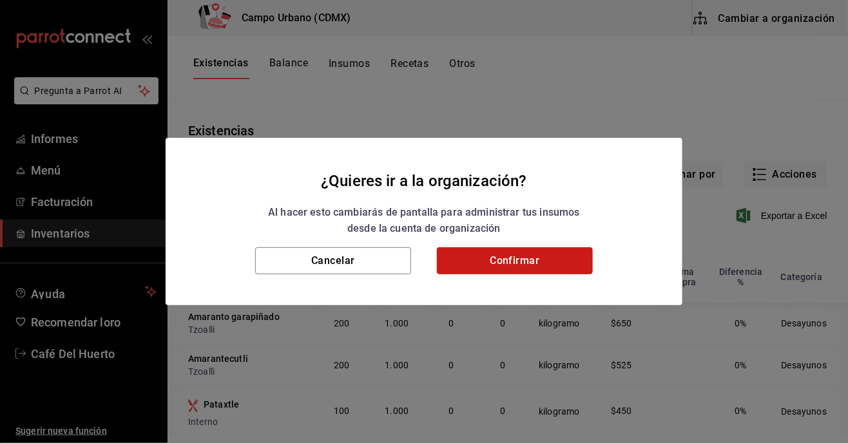
click at [523, 265] on button "Confirmar" at bounding box center [515, 261] width 156 height 27
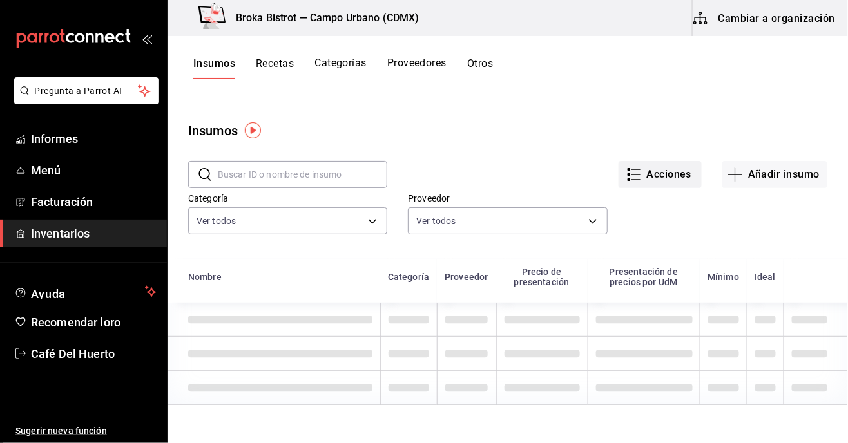
click at [652, 183] on button "Acciones" at bounding box center [660, 174] width 83 height 27
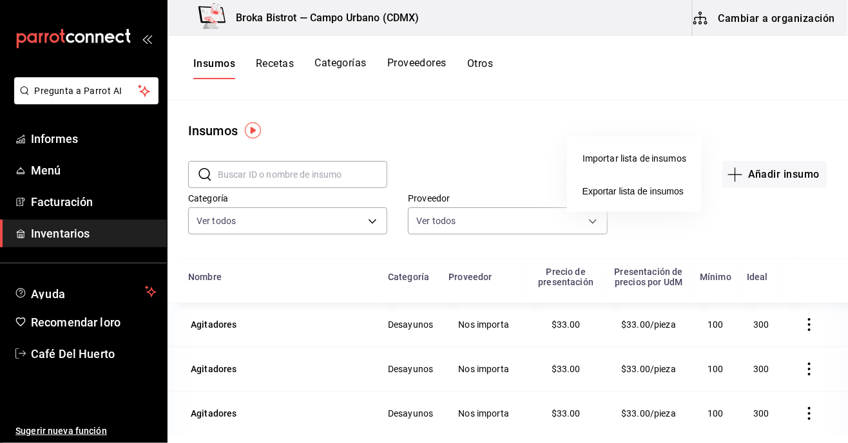
click at [622, 164] on div "Importar lista de insumos" at bounding box center [635, 159] width 104 height 14
click at [0, 0] on input "Importar lista de insumos" at bounding box center [0, 0] width 0 height 0
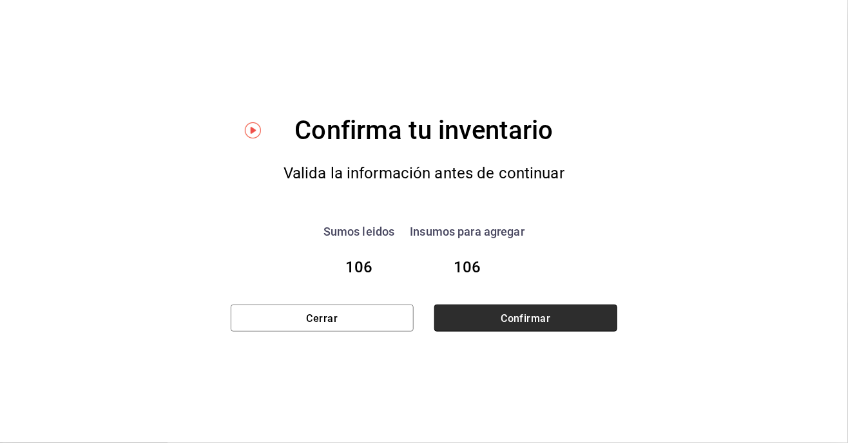
click at [516, 321] on font "Confirmar" at bounding box center [526, 318] width 50 height 12
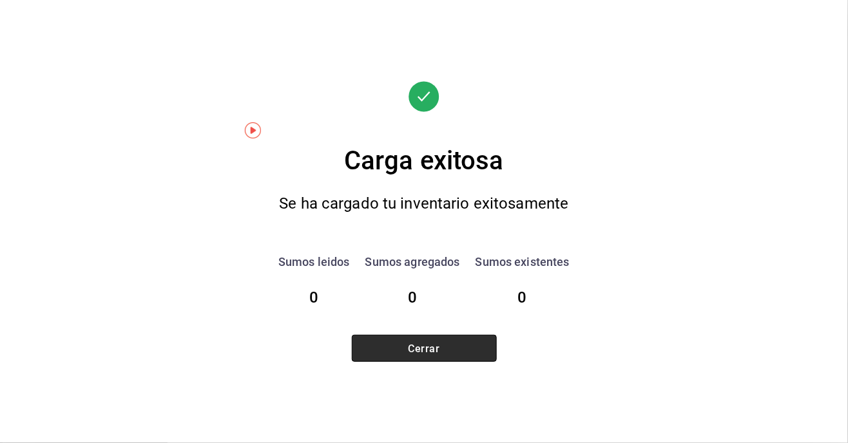
click at [399, 340] on button "Cerrar" at bounding box center [424, 348] width 145 height 27
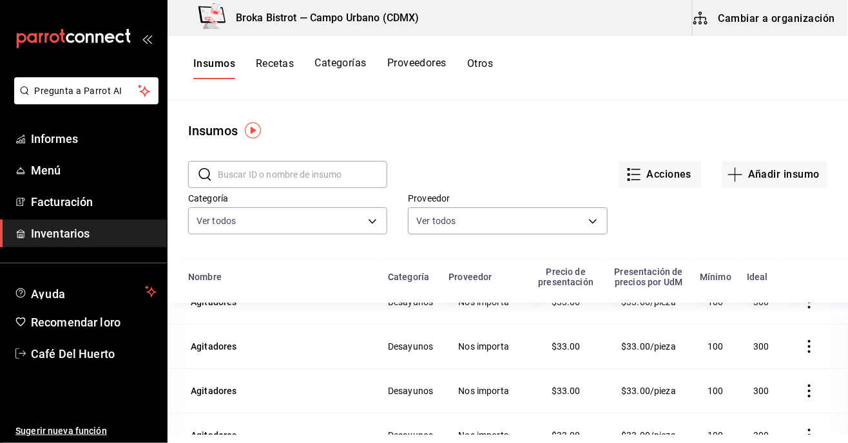
scroll to position [23, 0]
click at [672, 197] on div "Categoría Ver todos 2a2c0999-41da-4dc9-b67a-179ba86e6b91,812807fa-e8ff-4482-a88…" at bounding box center [498, 203] width 660 height 71
click at [652, 180] on font "Acciones" at bounding box center [669, 174] width 45 height 12
click at [606, 162] on font "Importar lista de insumos" at bounding box center [635, 158] width 104 height 10
click at [0, 0] on input "Importar lista de insumos" at bounding box center [0, 0] width 0 height 0
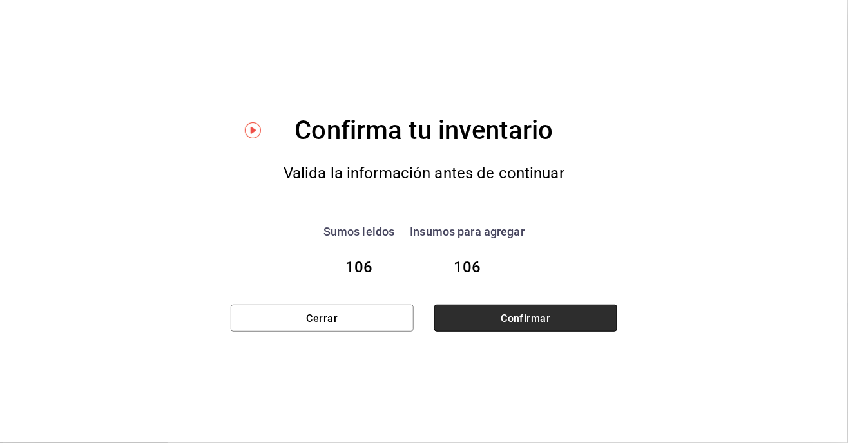
click at [546, 323] on font "Confirmar" at bounding box center [526, 318] width 50 height 12
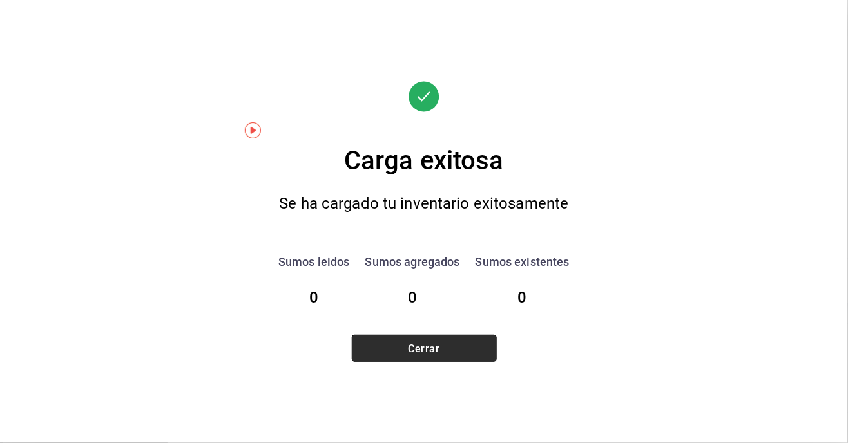
click at [429, 352] on font "Cerrar" at bounding box center [425, 348] width 32 height 12
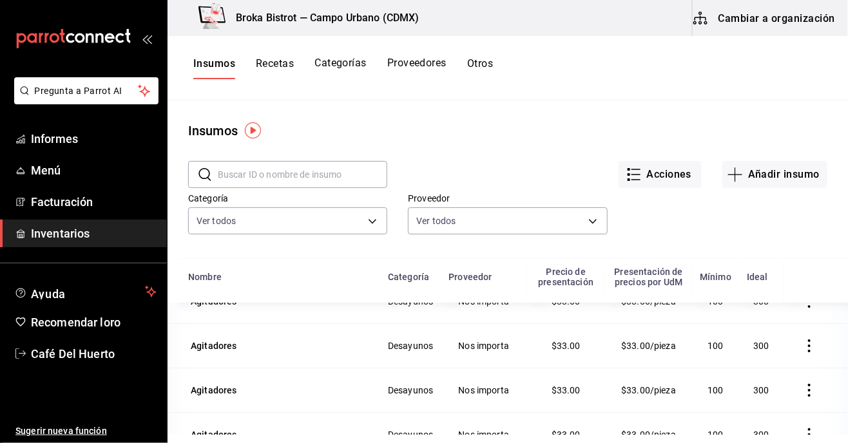
click at [806, 433] on icon "button" at bounding box center [809, 435] width 13 height 13
